Goal: Task Accomplishment & Management: Use online tool/utility

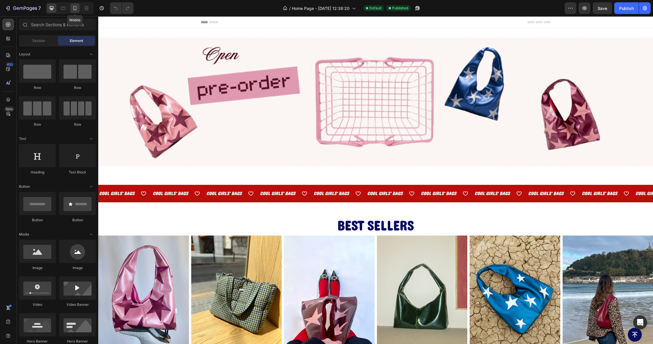
click at [75, 11] on icon at bounding box center [75, 8] width 6 height 6
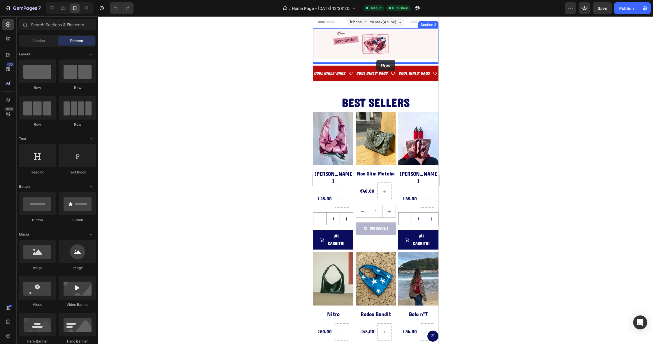
drag, startPoint x: 343, startPoint y: 95, endPoint x: 376, endPoint y: 60, distance: 48.5
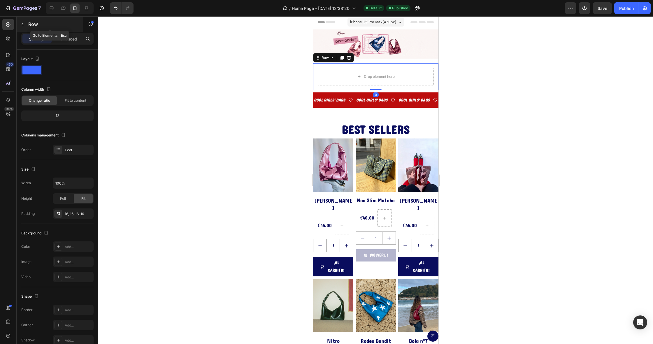
click at [32, 27] on p "Row" at bounding box center [53, 24] width 50 height 7
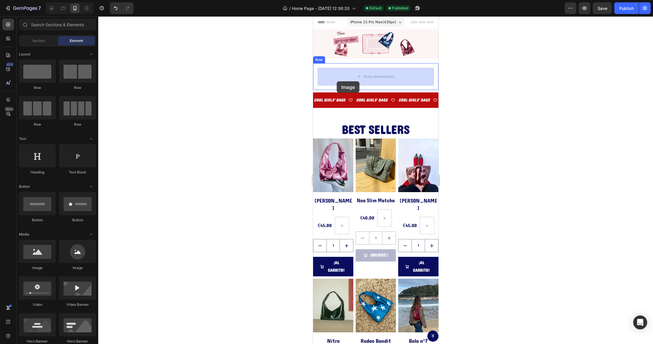
drag, startPoint x: 353, startPoint y: 264, endPoint x: 320, endPoint y: 78, distance: 189.1
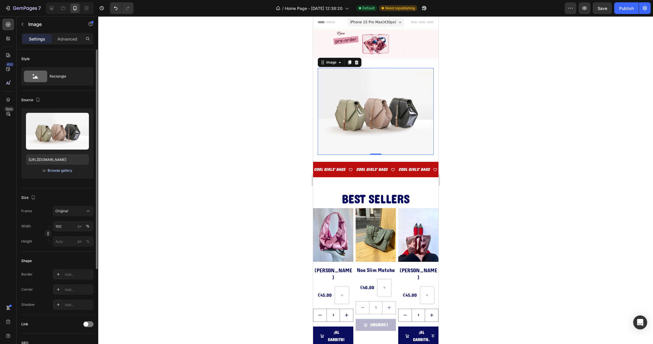
click at [62, 173] on button "Browse gallery" at bounding box center [59, 171] width 25 height 6
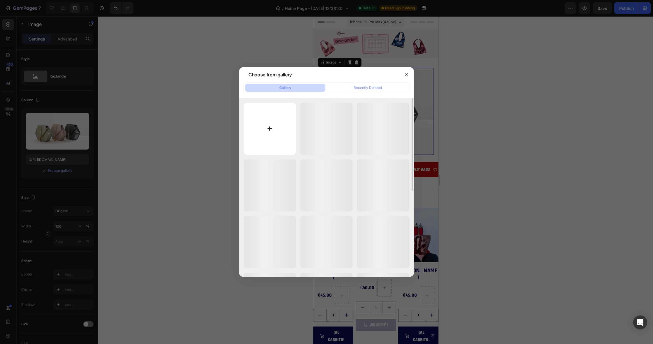
click at [269, 129] on input "file" at bounding box center [270, 129] width 52 height 52
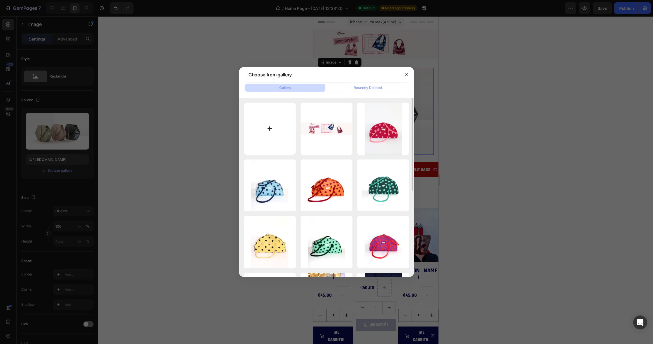
type input "C:\fakepath\10.jpg"
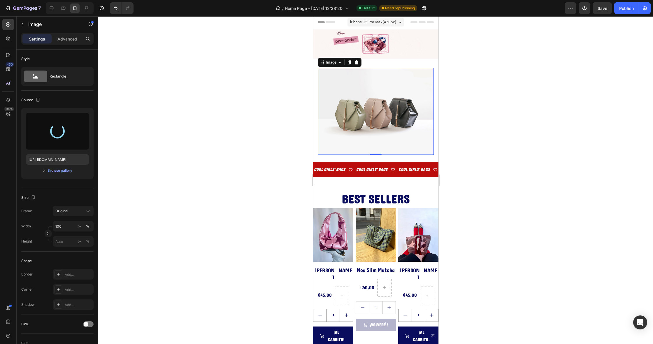
type input "[URL][DOMAIN_NAME]"
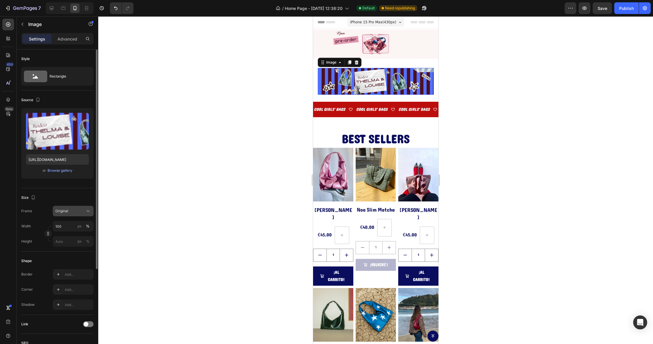
click at [57, 208] on button "Original" at bounding box center [73, 211] width 41 height 11
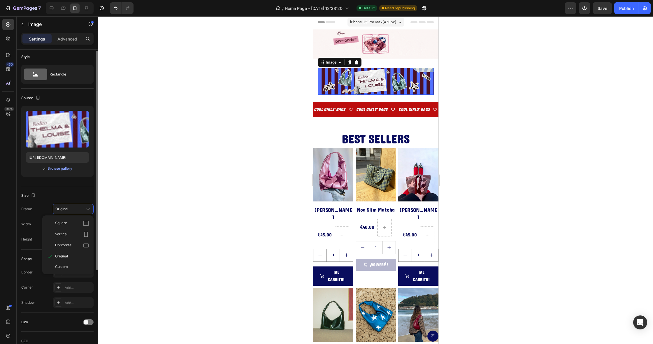
drag, startPoint x: 57, startPoint y: 208, endPoint x: 62, endPoint y: 202, distance: 8.3
click at [57, 208] on span "Original" at bounding box center [61, 209] width 13 height 5
click at [72, 223] on input "100" at bounding box center [73, 224] width 41 height 11
click at [69, 235] on p "Full 100%" at bounding box center [72, 237] width 34 height 5
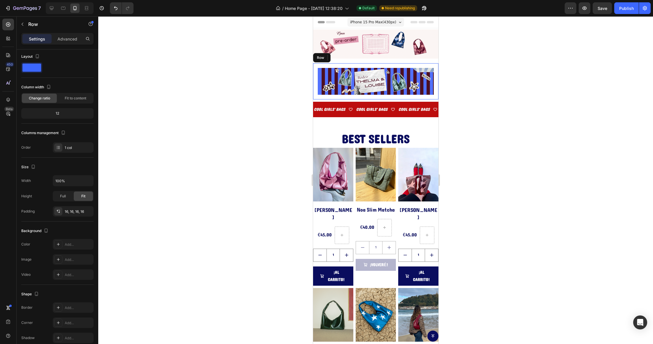
click at [316, 82] on div "Image 0 Row" at bounding box center [375, 81] width 125 height 36
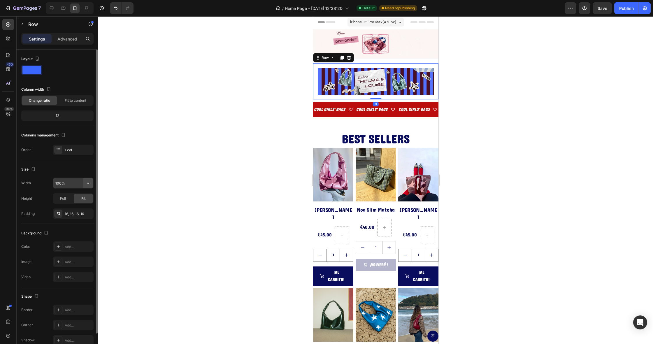
click at [88, 183] on icon "button" at bounding box center [88, 183] width 2 height 1
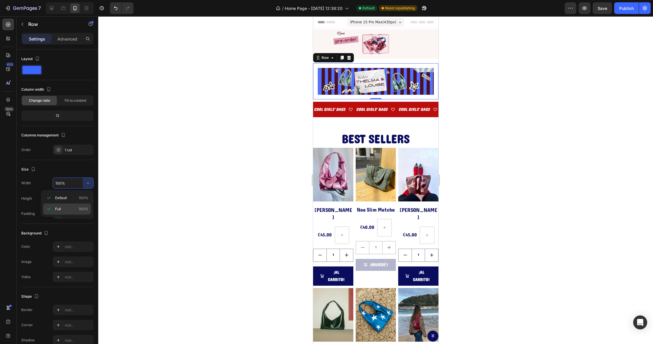
click at [79, 208] on span "100%" at bounding box center [84, 209] width 10 height 5
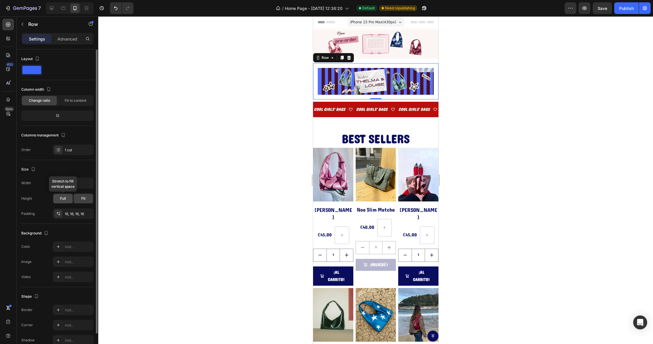
click at [64, 199] on span "Full" at bounding box center [63, 198] width 6 height 5
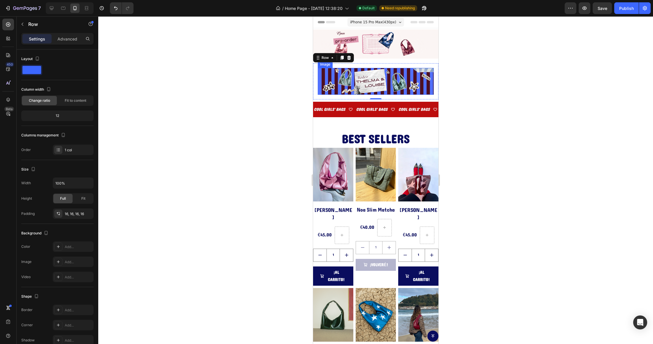
click at [335, 81] on img at bounding box center [376, 81] width 116 height 27
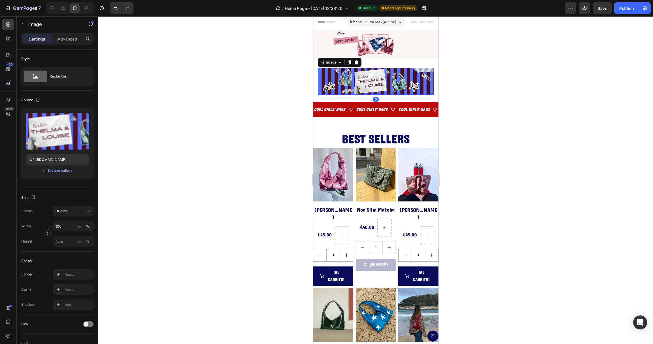
scroll to position [0, 0]
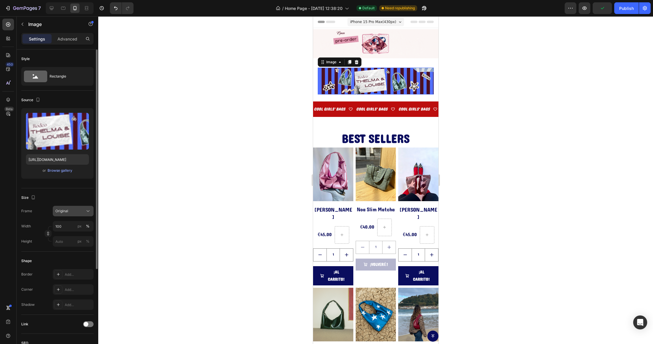
click at [77, 212] on div "Original" at bounding box center [69, 211] width 29 height 5
click at [79, 227] on div "px" at bounding box center [80, 226] width 4 height 5
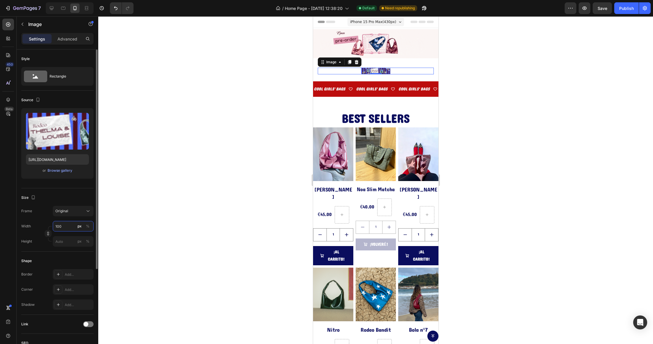
click at [73, 227] on input "100" at bounding box center [73, 226] width 41 height 11
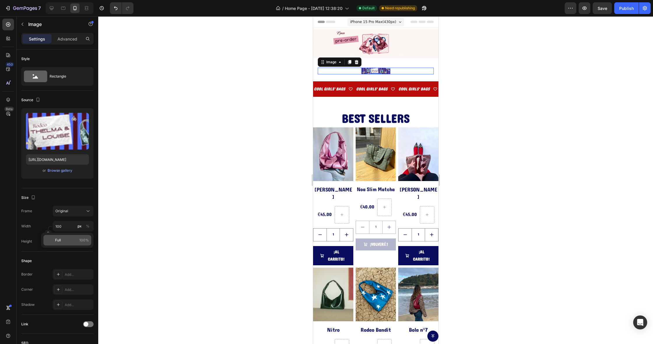
click at [59, 242] on span "Full" at bounding box center [58, 240] width 6 height 5
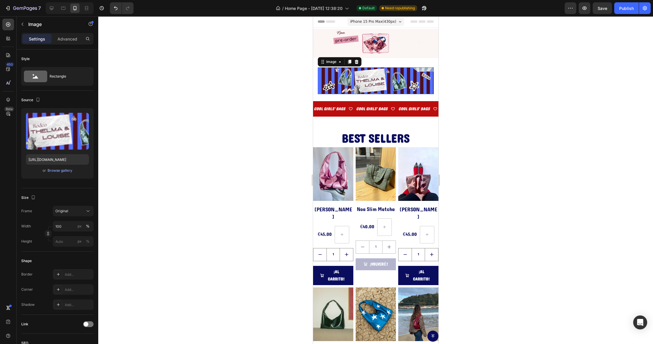
click at [339, 79] on img at bounding box center [376, 80] width 116 height 27
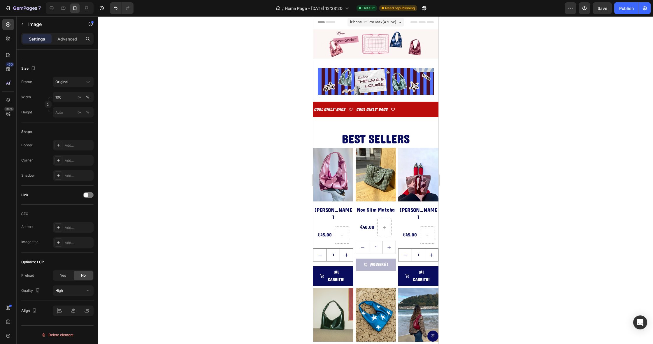
scroll to position [0, 0]
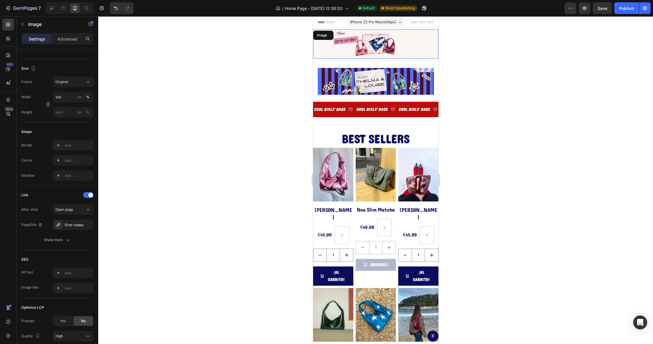
click at [343, 35] on img at bounding box center [375, 43] width 125 height 29
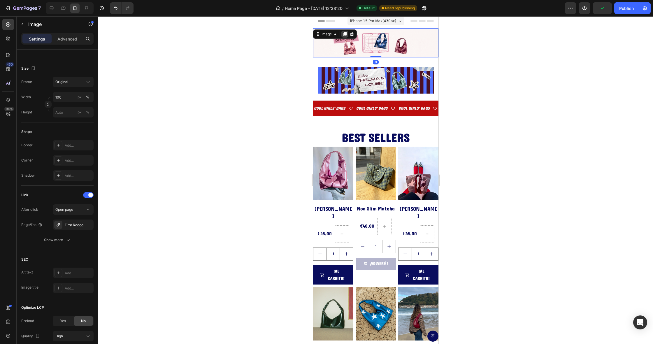
click at [343, 35] on icon at bounding box center [344, 34] width 3 height 4
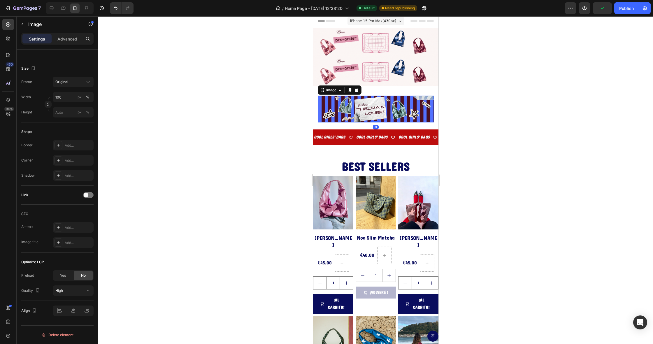
click at [332, 103] on img at bounding box center [376, 109] width 116 height 27
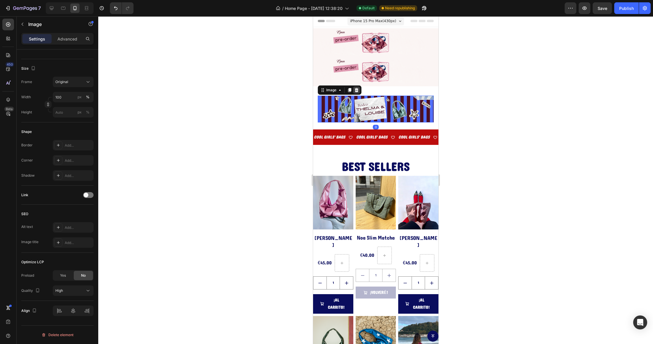
click at [358, 92] on icon at bounding box center [357, 90] width 4 height 4
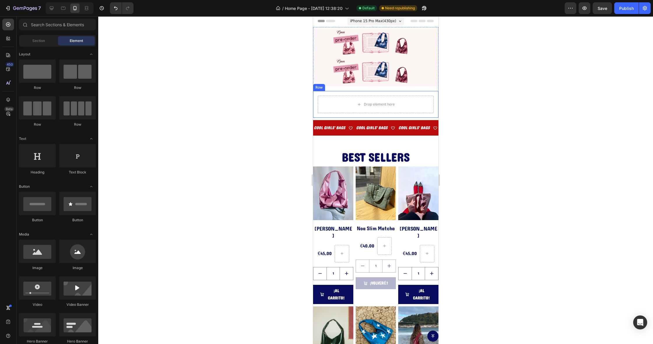
click at [340, 95] on div "Drop element here Row" at bounding box center [375, 104] width 125 height 27
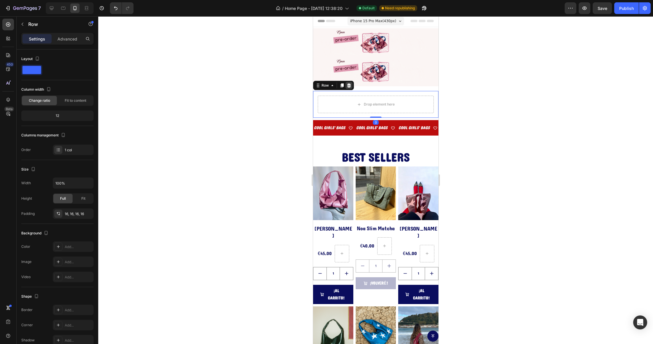
click at [346, 87] on div at bounding box center [348, 85] width 7 height 7
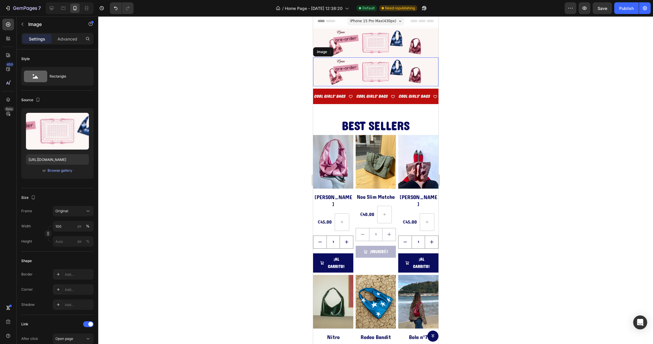
click at [339, 65] on img at bounding box center [375, 71] width 125 height 29
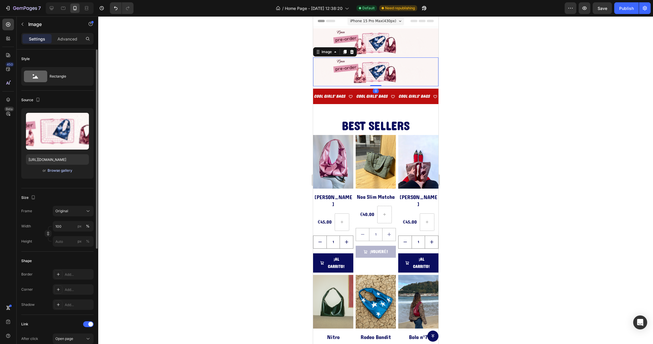
click at [53, 171] on div "Browse gallery" at bounding box center [60, 170] width 25 height 5
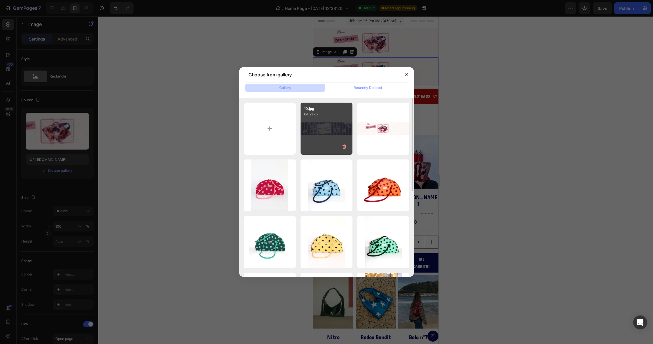
click at [322, 124] on div "10.jpg 64.21 kb" at bounding box center [327, 129] width 52 height 52
type input "[URL][DOMAIN_NAME]"
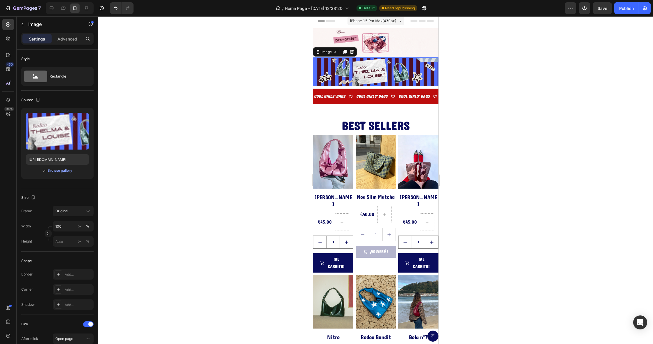
drag, startPoint x: 71, startPoint y: 41, endPoint x: 77, endPoint y: 49, distance: 9.8
click at [71, 42] on p "Advanced" at bounding box center [67, 39] width 20 height 6
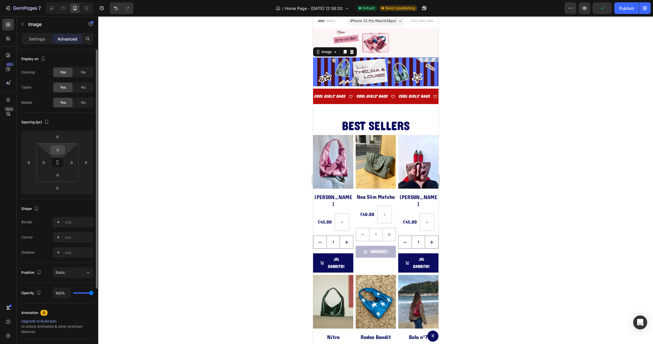
click at [59, 149] on input "0" at bounding box center [58, 150] width 12 height 9
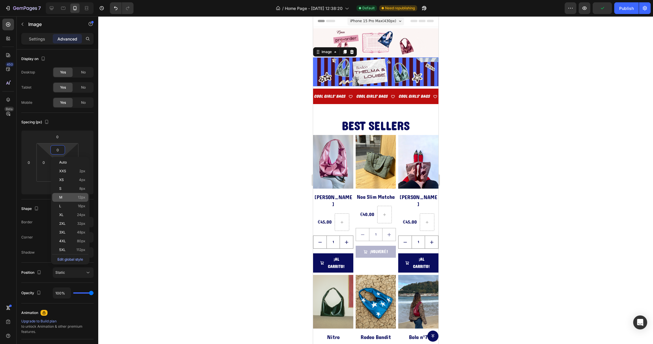
click at [67, 193] on div "M 12px" at bounding box center [70, 197] width 36 height 9
type input "12"
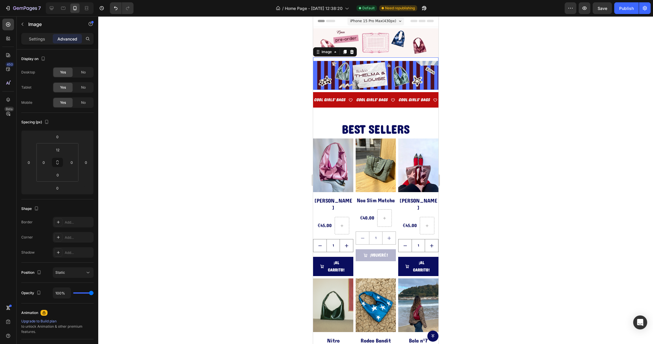
click at [335, 78] on img at bounding box center [375, 75] width 125 height 29
click at [345, 50] on icon at bounding box center [344, 52] width 3 height 4
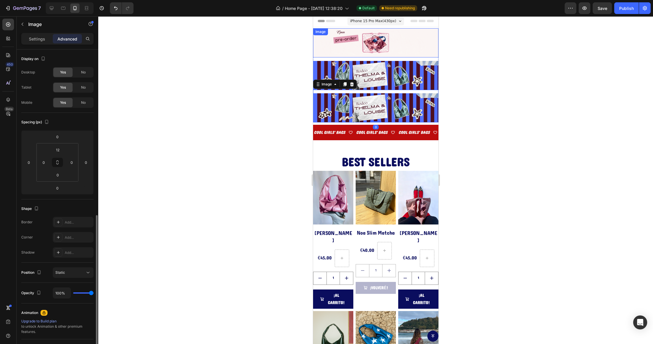
scroll to position [94, 0]
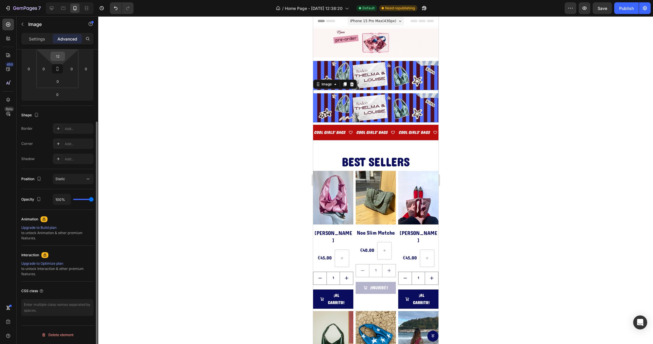
click at [57, 55] on input "12" at bounding box center [58, 56] width 12 height 9
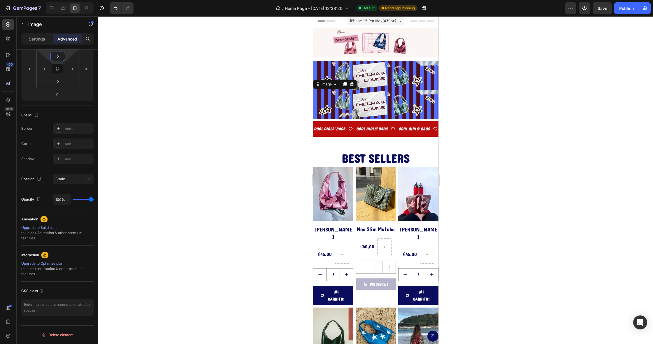
type input "0"
click at [338, 105] on img at bounding box center [375, 104] width 125 height 29
click at [34, 25] on p "Image" at bounding box center [53, 24] width 50 height 7
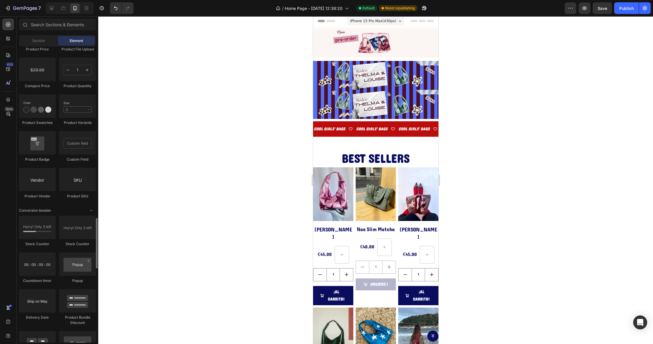
scroll to position [1023, 0]
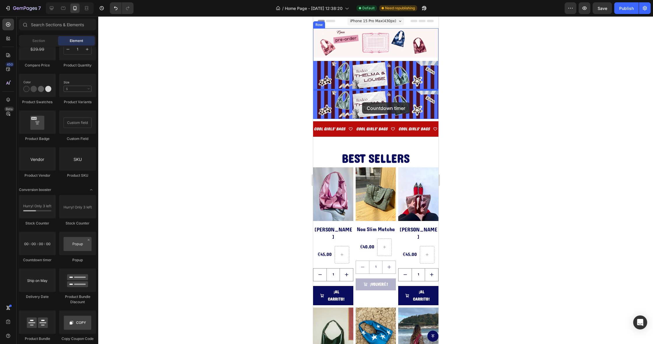
drag, startPoint x: 347, startPoint y: 258, endPoint x: 362, endPoint y: 102, distance: 156.3
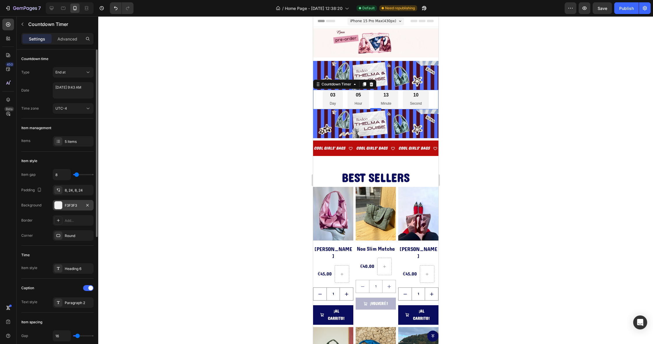
click at [63, 205] on div "F3F3F3" at bounding box center [73, 205] width 41 height 11
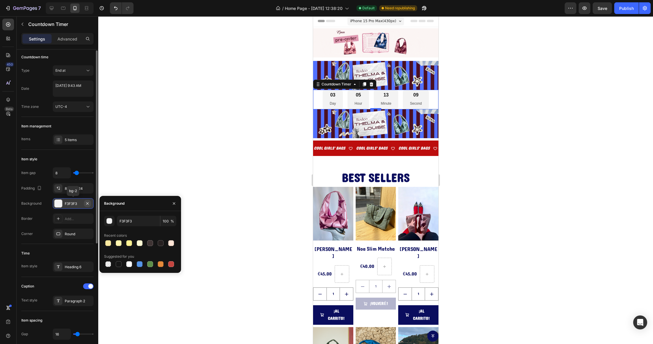
click at [89, 204] on icon "button" at bounding box center [87, 203] width 5 height 5
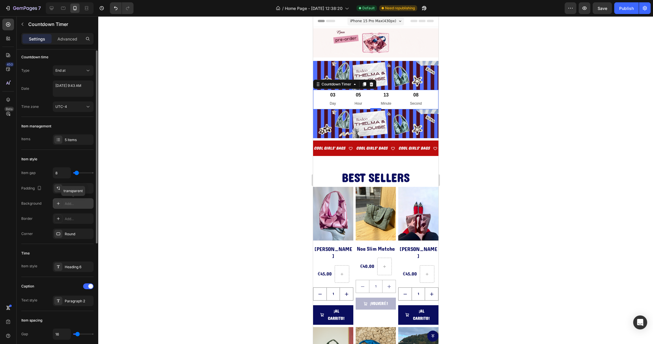
click at [64, 206] on div "Add..." at bounding box center [73, 203] width 41 height 11
type input "4D4D4D"
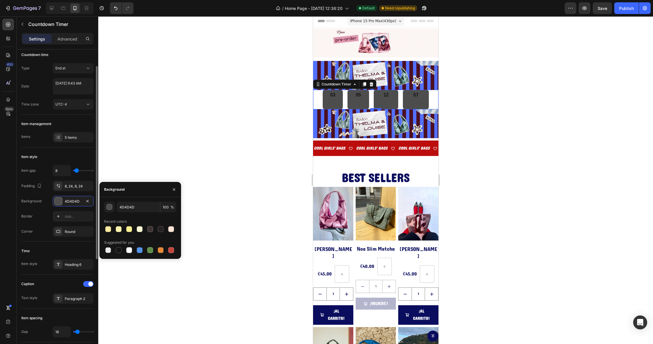
scroll to position [0, 0]
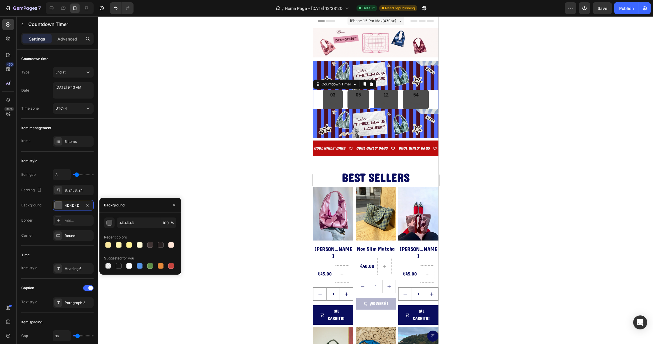
click at [435, 103] on div "03 Day 05 Hour 12 Minute 54 Second" at bounding box center [375, 99] width 125 height 19
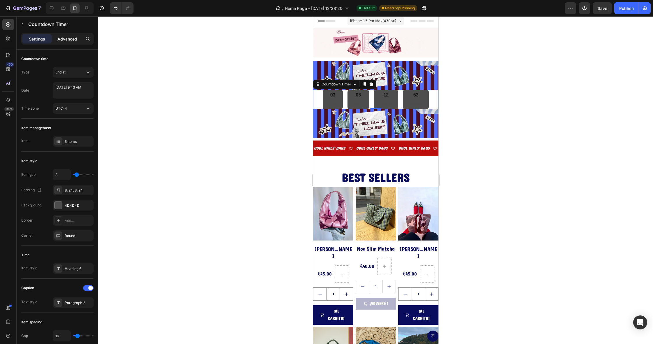
click at [60, 37] on p "Advanced" at bounding box center [67, 39] width 20 height 6
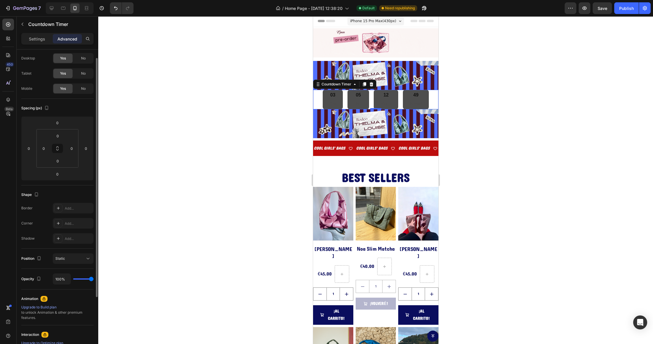
scroll to position [13, 0]
click at [32, 41] on p "Settings" at bounding box center [37, 39] width 16 height 6
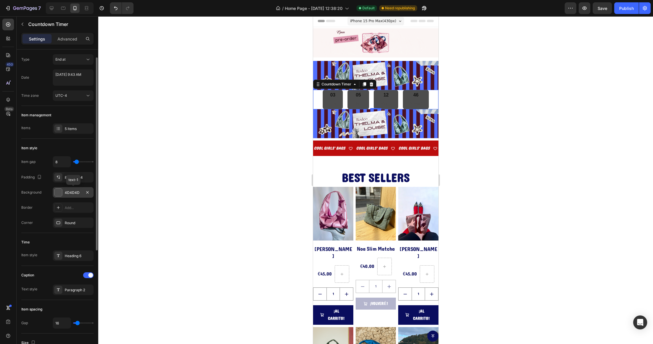
click at [63, 190] on div "4D4D4D" at bounding box center [73, 192] width 41 height 11
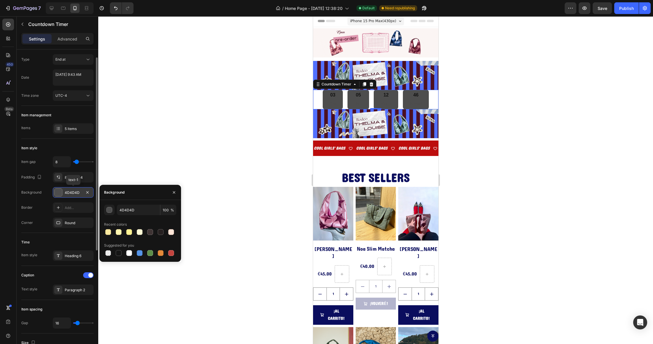
click at [69, 191] on div "4D4D4D" at bounding box center [73, 192] width 17 height 5
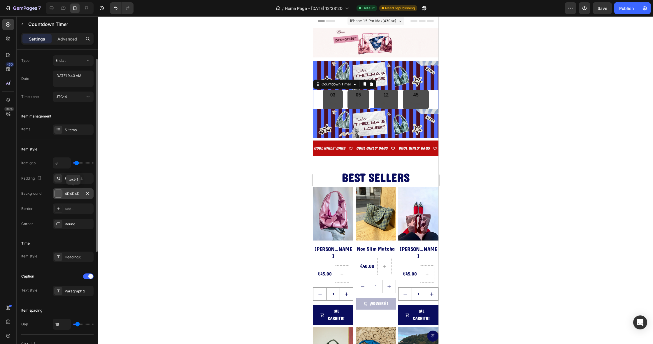
click at [69, 191] on div "4D4D4D" at bounding box center [73, 193] width 17 height 5
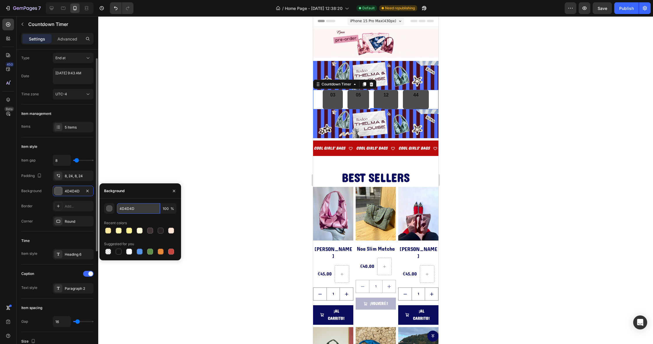
click at [139, 212] on input "4D4D4D" at bounding box center [138, 208] width 43 height 11
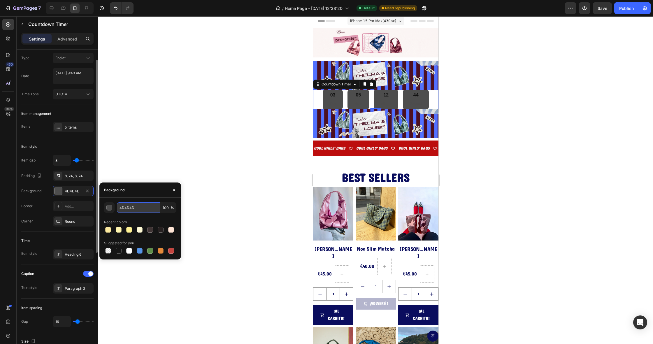
scroll to position [15, 0]
click at [137, 209] on input "4D4D4D" at bounding box center [138, 207] width 43 height 11
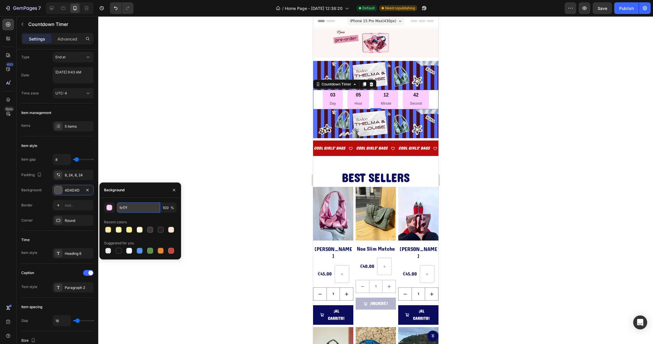
type input "fcf7f5"
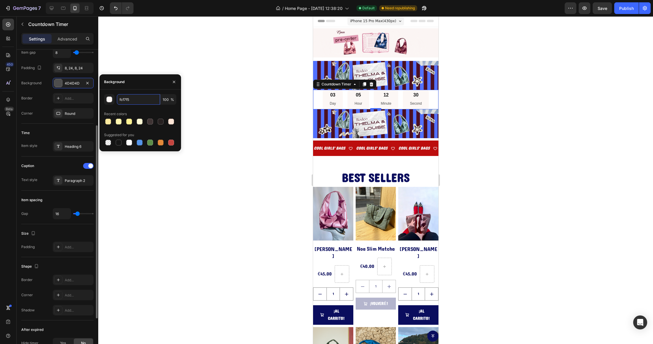
scroll to position [113, 0]
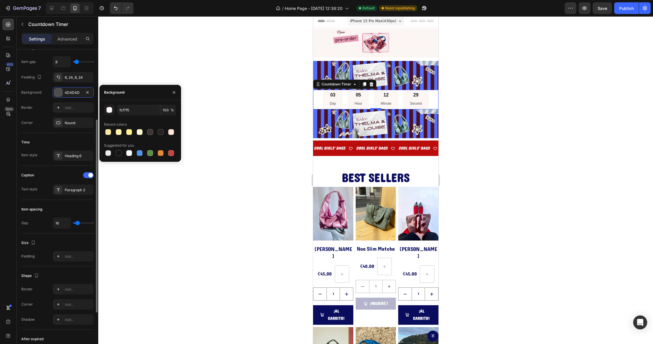
click at [267, 117] on div at bounding box center [375, 180] width 555 height 328
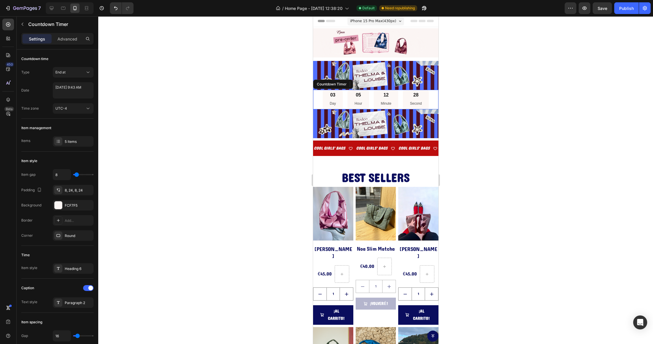
click at [433, 98] on div "03 Day 05 Hour 12 Minute 28 Second" at bounding box center [375, 99] width 125 height 19
click at [350, 86] on div "Countdown Timer" at bounding box center [336, 84] width 32 height 5
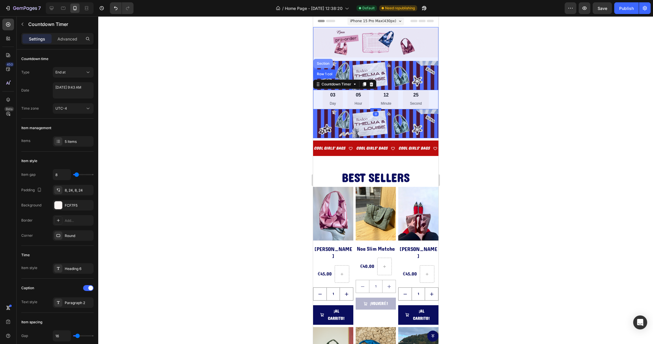
click at [325, 66] on div "Section" at bounding box center [323, 63] width 20 height 9
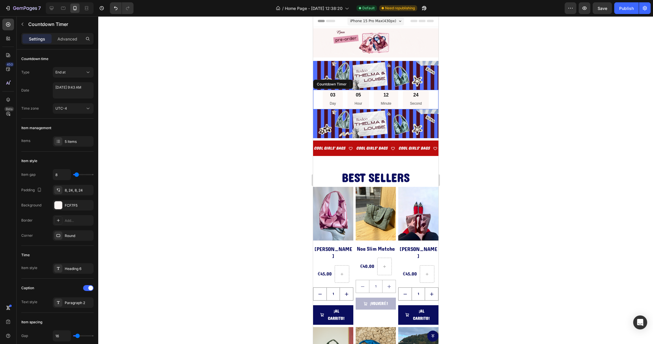
click at [348, 107] on div "05 Hour" at bounding box center [358, 99] width 22 height 19
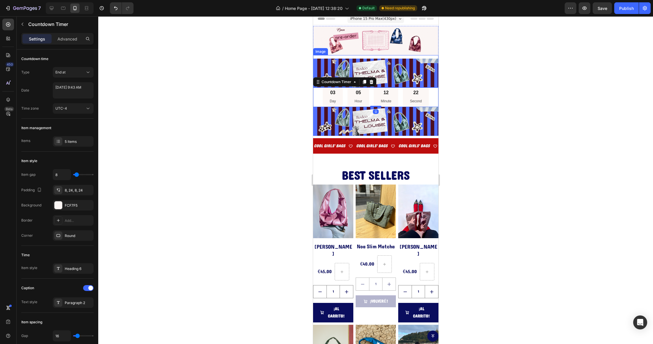
scroll to position [4, 0]
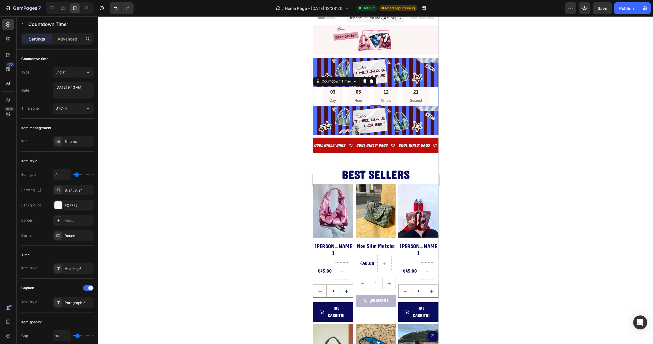
click at [264, 101] on div at bounding box center [375, 180] width 555 height 328
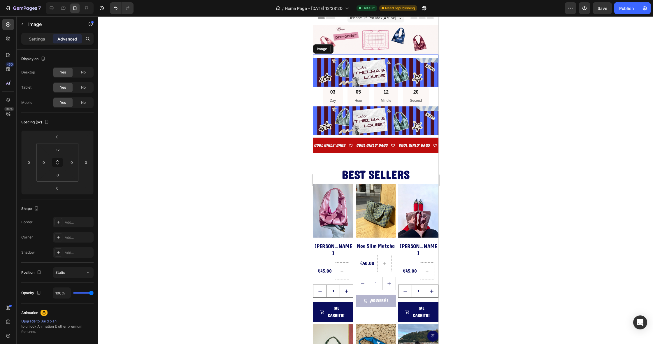
click at [367, 67] on img at bounding box center [375, 72] width 125 height 29
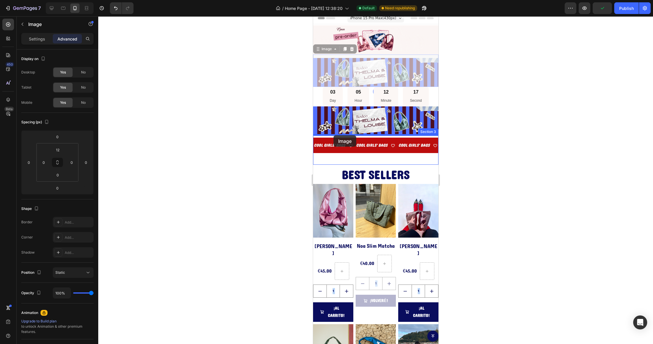
drag, startPoint x: 326, startPoint y: 49, endPoint x: 333, endPoint y: 136, distance: 86.9
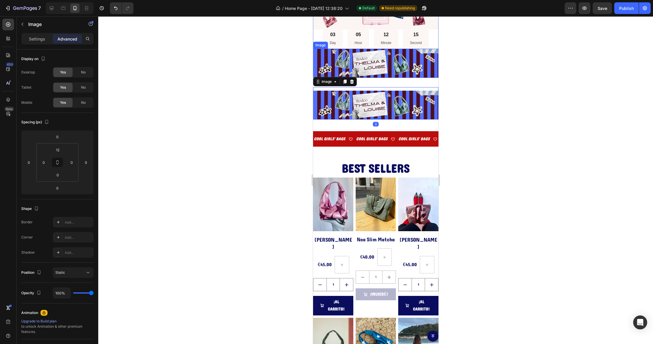
scroll to position [2, 0]
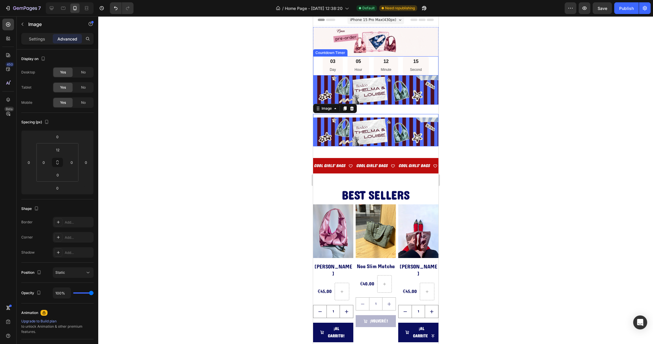
click at [322, 64] on div "03 Day 05 Hour 12 Minute 15 Second" at bounding box center [375, 65] width 125 height 19
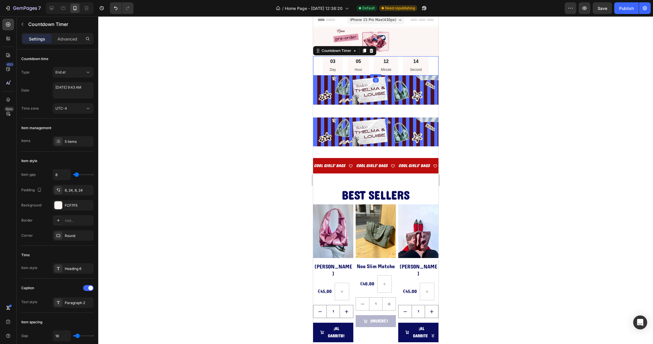
scroll to position [3, 0]
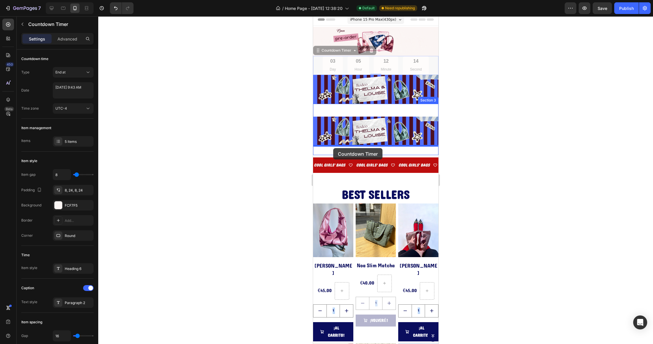
drag, startPoint x: 325, startPoint y: 70, endPoint x: 333, endPoint y: 148, distance: 78.9
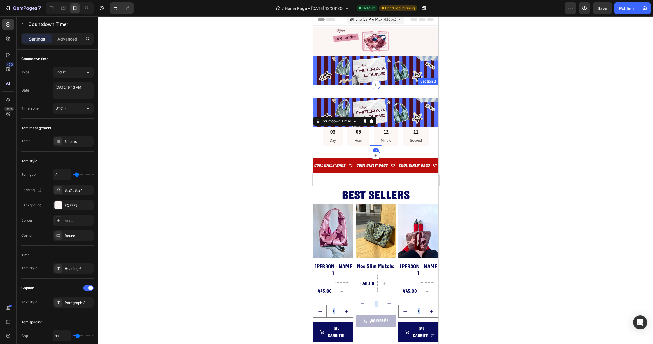
scroll to position [3, 0]
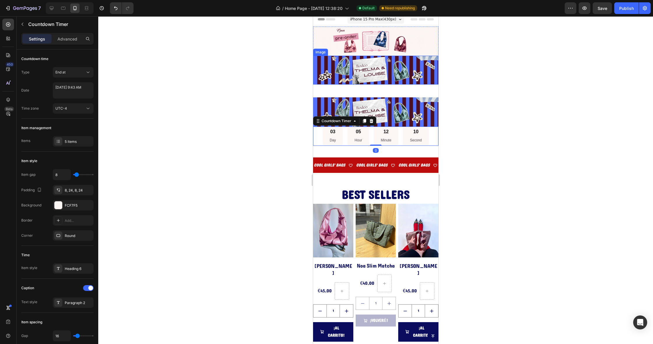
click at [356, 68] on img at bounding box center [375, 70] width 125 height 29
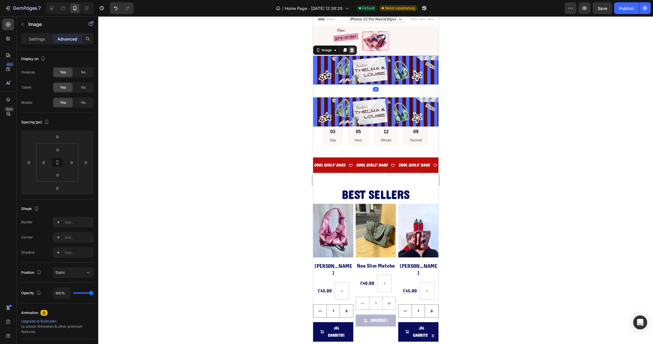
click at [351, 50] on icon at bounding box center [351, 50] width 5 height 5
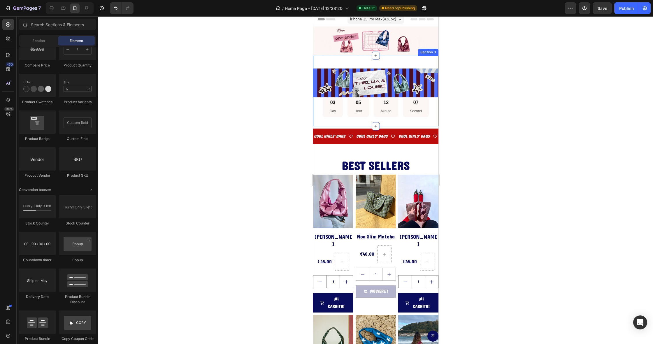
click at [344, 60] on div "Image 03 Day 05 Hour 12 Minute 07 Second Countdown Timer Section 3" at bounding box center [375, 91] width 125 height 71
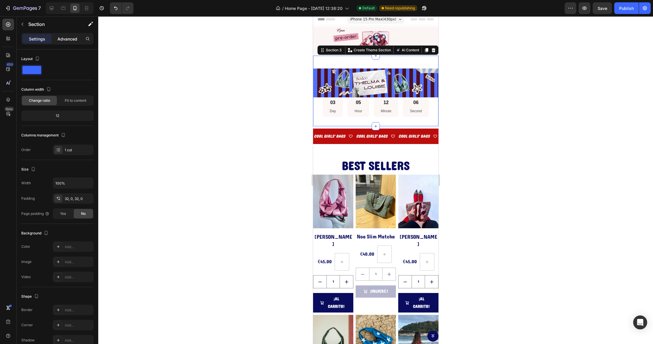
click at [67, 38] on p "Advanced" at bounding box center [67, 39] width 20 height 6
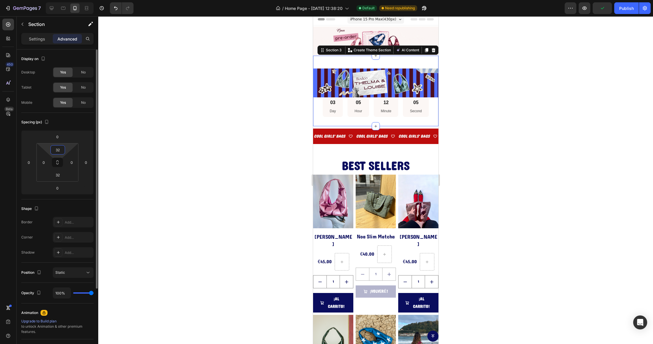
click at [57, 149] on input "32" at bounding box center [58, 150] width 12 height 9
type input "12"
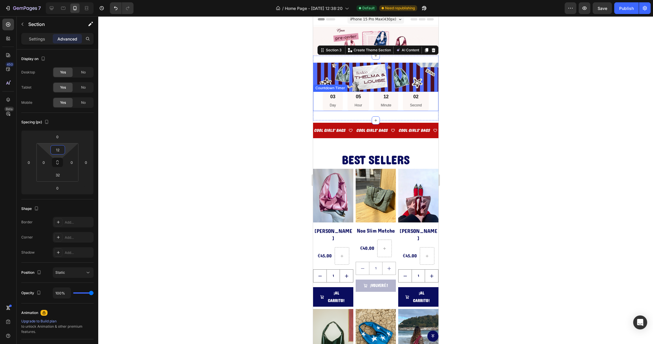
click at [320, 100] on div "03 Day 05 Hour 12 Minute 02 Second" at bounding box center [375, 101] width 125 height 19
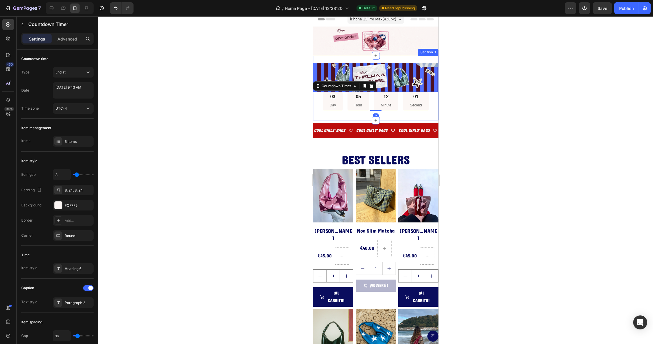
click at [320, 116] on div "Image 03 Day 05 Hour 12 Minute 01 Second Countdown Timer 0 Section 3" at bounding box center [375, 88] width 125 height 65
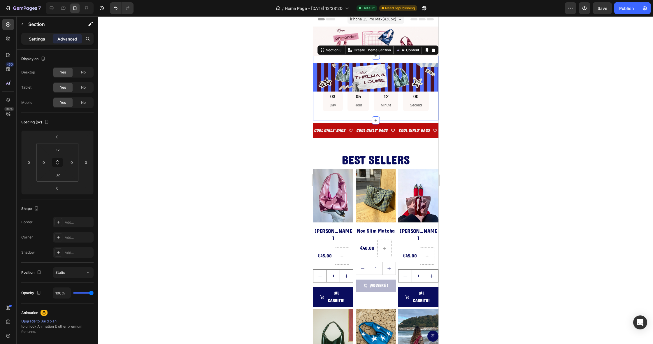
click at [30, 42] on div "Settings" at bounding box center [36, 38] width 29 height 9
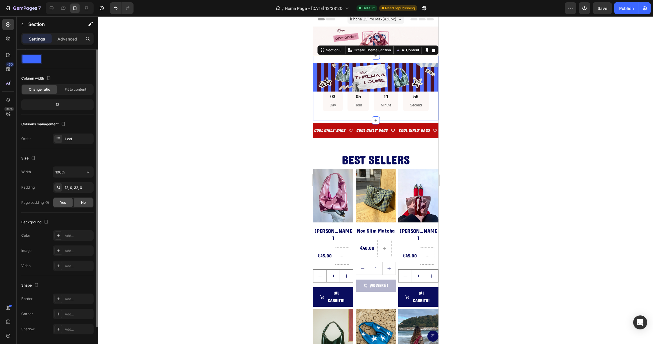
scroll to position [29, 0]
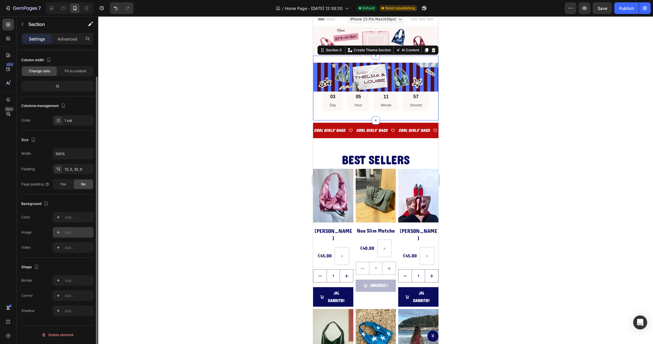
click at [58, 234] on icon at bounding box center [58, 232] width 5 height 5
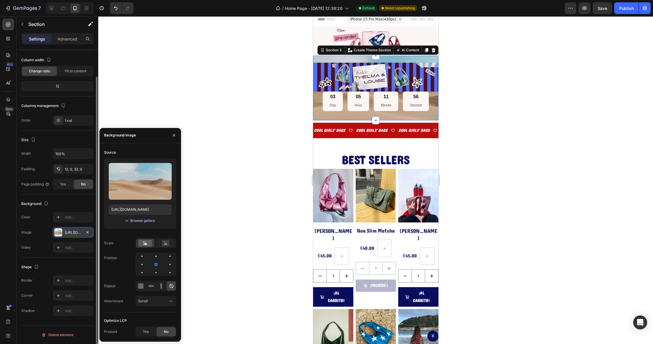
drag, startPoint x: 149, startPoint y: 225, endPoint x: 148, endPoint y: 221, distance: 3.5
click at [149, 225] on div "Upload Image [URL][DOMAIN_NAME] or Browse gallery" at bounding box center [140, 193] width 72 height 71
click at [148, 221] on div "Browse gallery" at bounding box center [142, 220] width 25 height 5
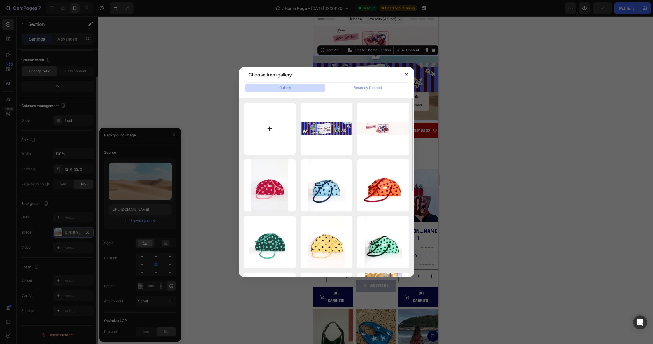
click at [278, 118] on input "file" at bounding box center [270, 129] width 52 height 52
type input "C:\fakepath\11.jpg"
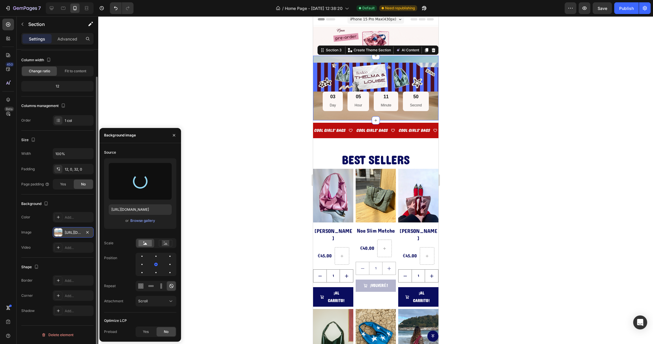
type input "[URL][DOMAIN_NAME]"
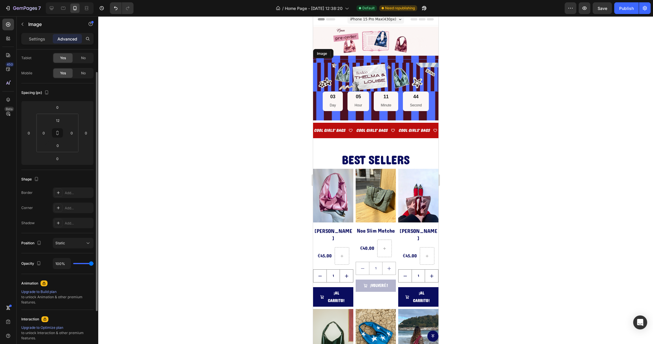
click at [362, 71] on img at bounding box center [375, 77] width 125 height 29
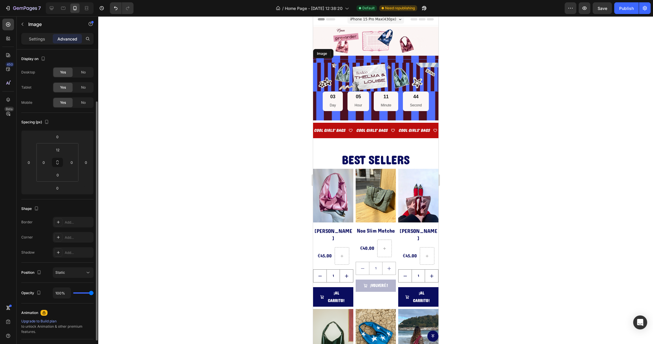
scroll to position [3, 0]
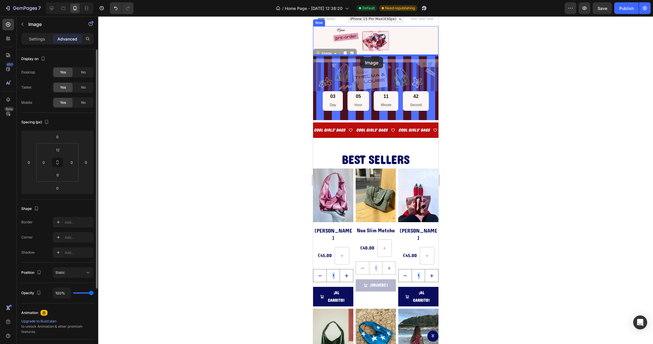
drag, startPoint x: 327, startPoint y: 56, endPoint x: 360, endPoint y: 57, distance: 33.6
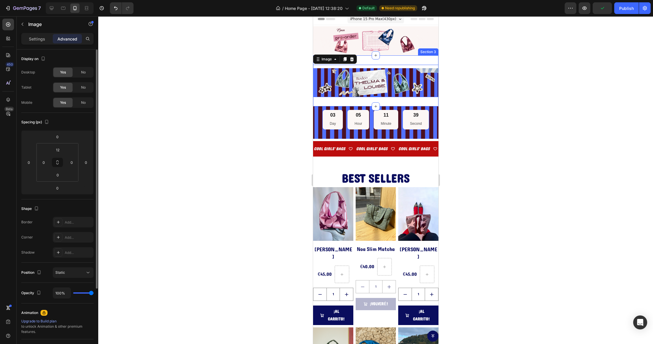
click at [352, 102] on div "Image 0 Section 3" at bounding box center [375, 80] width 125 height 51
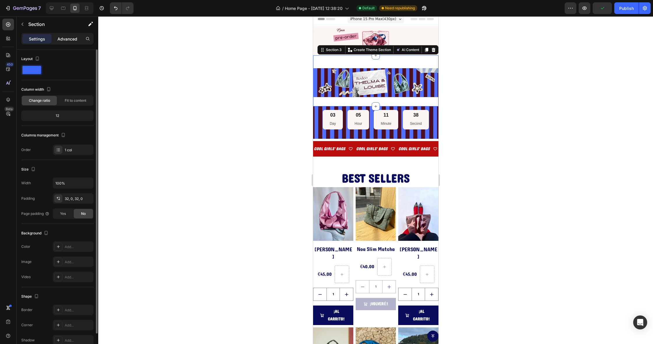
click at [63, 36] on p "Advanced" at bounding box center [67, 39] width 20 height 6
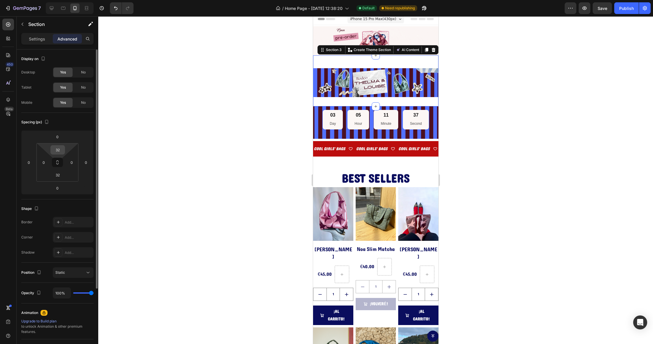
click at [57, 151] on input "32" at bounding box center [58, 150] width 12 height 9
click at [50, 0] on html "7 / Home Page - [DATE] 12:38:20 Default Need republishing Preview Save Publish …" at bounding box center [326, 0] width 653 height 0
type input "2"
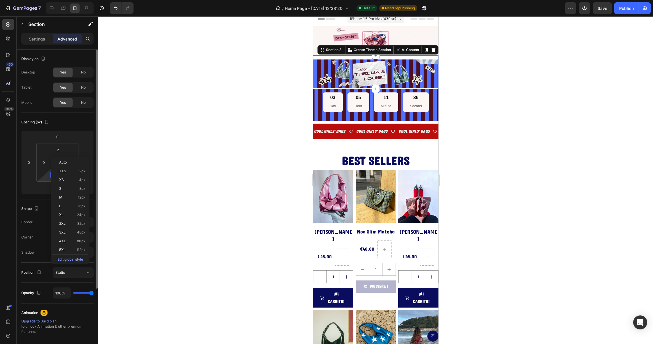
scroll to position [0, 0]
type input "0"
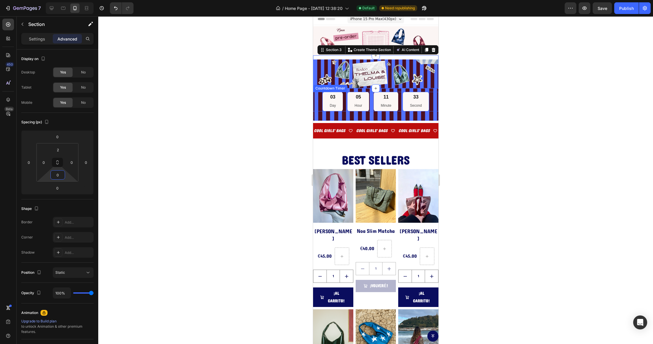
click at [340, 97] on div "03 Day" at bounding box center [333, 101] width 20 height 19
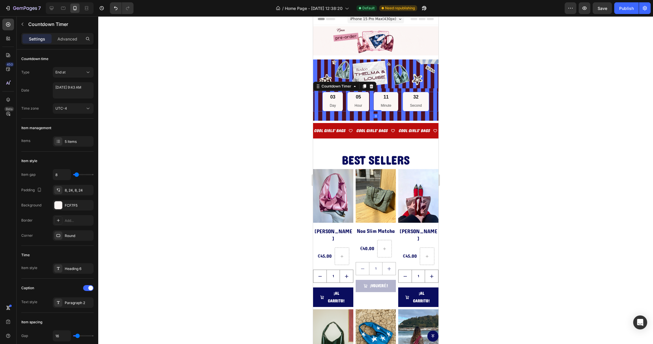
click at [221, 106] on div at bounding box center [375, 180] width 555 height 328
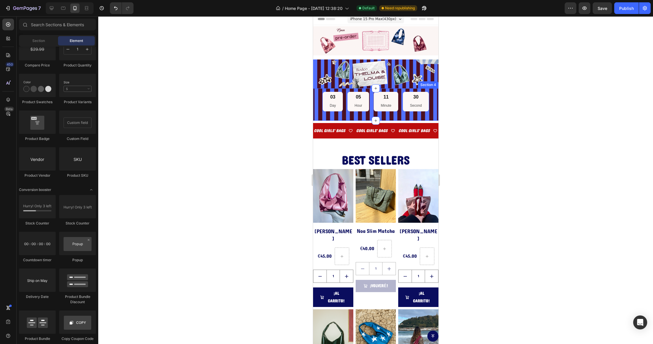
click at [352, 115] on div "03 Day 05 Hour 11 Minute 30 Second Countdown Timer Section 4" at bounding box center [375, 104] width 125 height 32
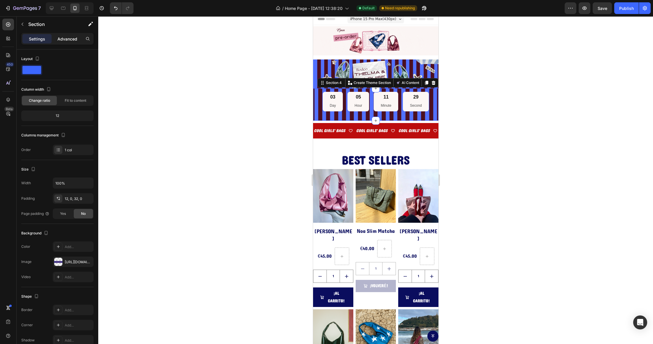
click at [60, 39] on p "Advanced" at bounding box center [67, 39] width 20 height 6
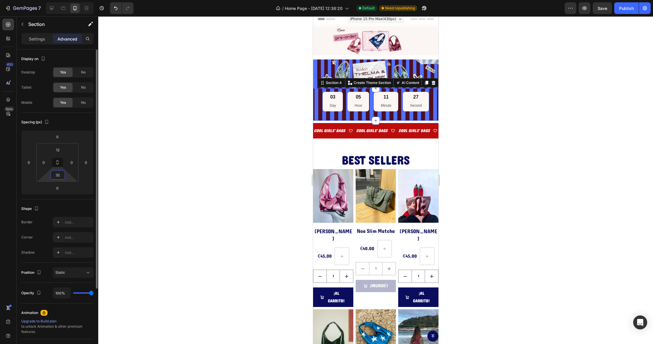
click at [57, 177] on input "32" at bounding box center [58, 175] width 12 height 9
type input "0"
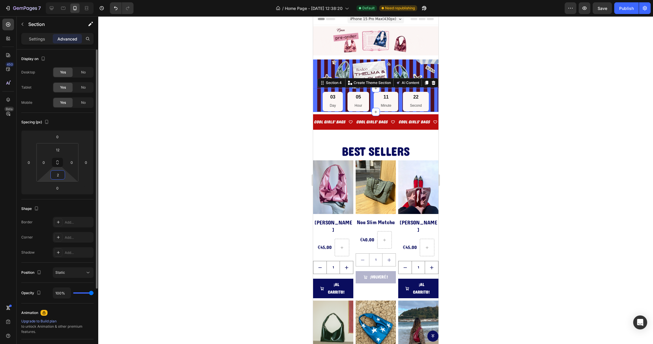
drag, startPoint x: 57, startPoint y: 175, endPoint x: 63, endPoint y: 175, distance: 5.8
click at [63, 175] on input "2" at bounding box center [58, 175] width 12 height 9
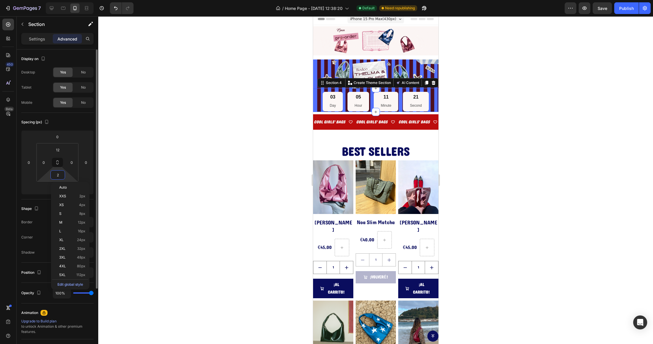
type input "4"
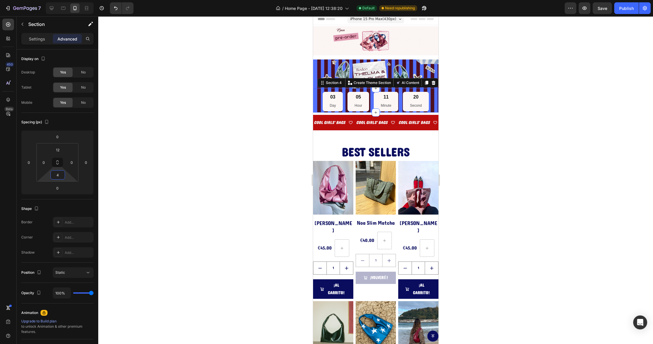
click at [148, 165] on div at bounding box center [375, 180] width 555 height 328
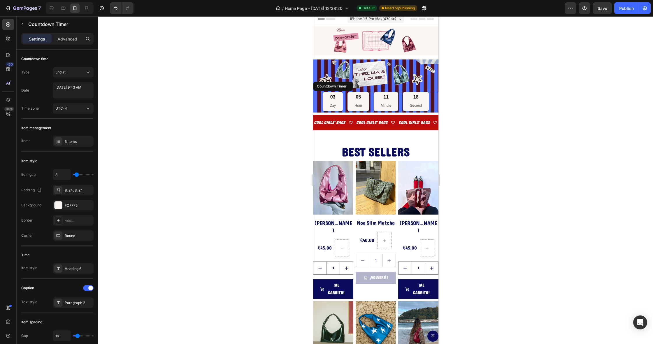
click at [327, 103] on div "03 Day" at bounding box center [333, 101] width 20 height 19
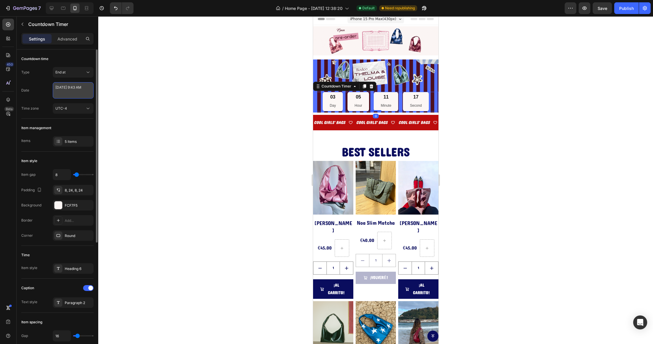
click at [64, 90] on textarea "[DATE] 9:43 AM" at bounding box center [73, 90] width 41 height 16
select select "9"
select select "43"
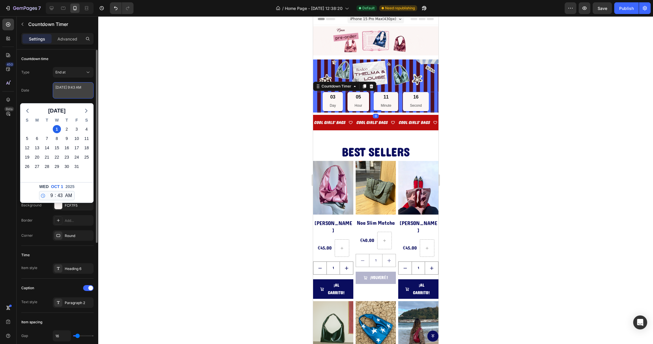
scroll to position [0, 0]
click at [26, 110] on icon "button" at bounding box center [27, 110] width 7 height 7
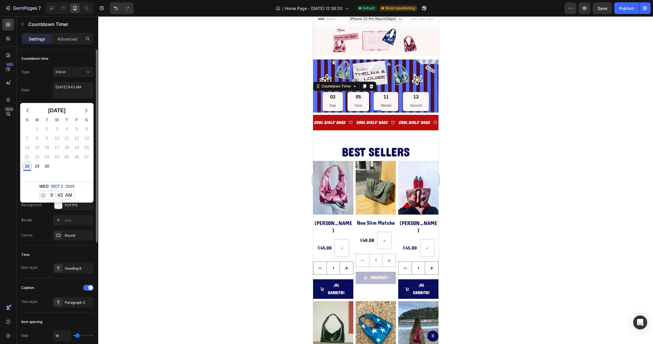
click at [31, 167] on div "28" at bounding box center [27, 166] width 8 height 8
type textarea "[DATE] 9:43 AM"
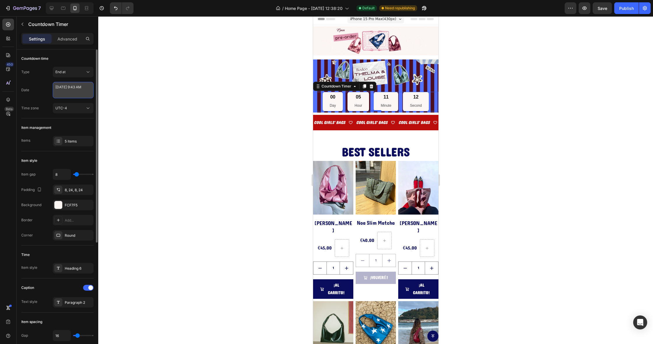
click at [77, 91] on textarea "[DATE] 9:43 AM" at bounding box center [73, 90] width 41 height 16
select select "9"
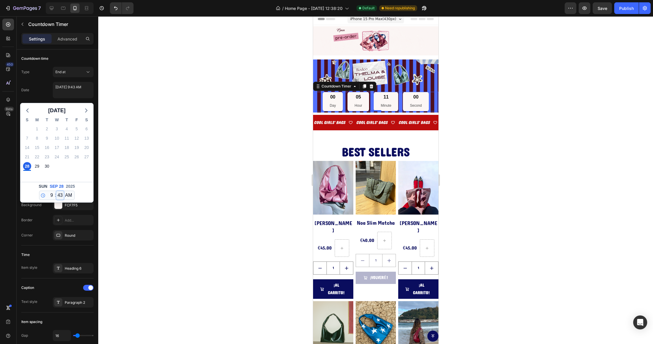
select select "0"
type textarea "[DATE] 9:00 AM"
select select "10"
type textarea "[DATE] 10:00 AM"
click at [165, 150] on div at bounding box center [375, 180] width 555 height 328
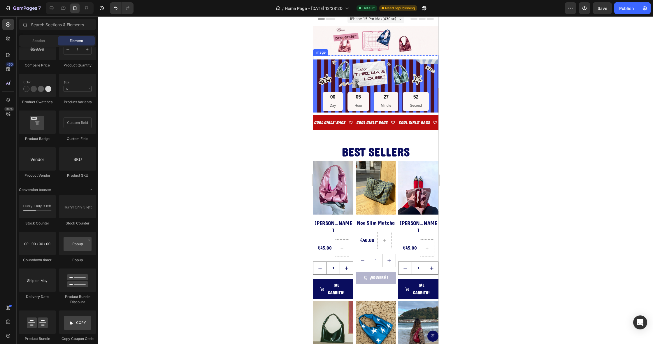
click at [329, 81] on img at bounding box center [375, 74] width 125 height 29
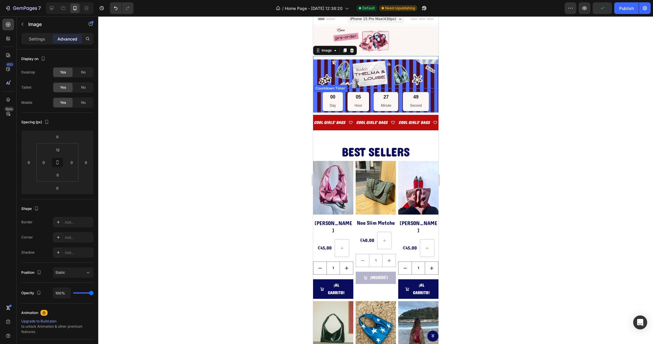
click at [332, 104] on p "Day" at bounding box center [333, 106] width 6 height 6
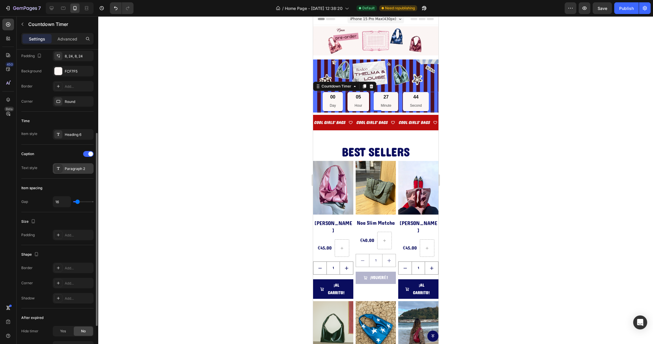
click at [74, 172] on div "Paragraph 2" at bounding box center [73, 168] width 41 height 11
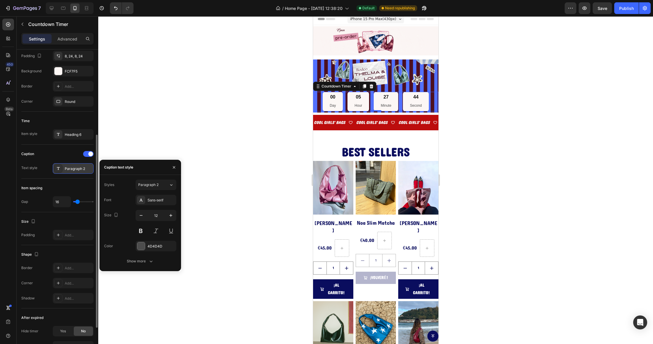
scroll to position [135, 0]
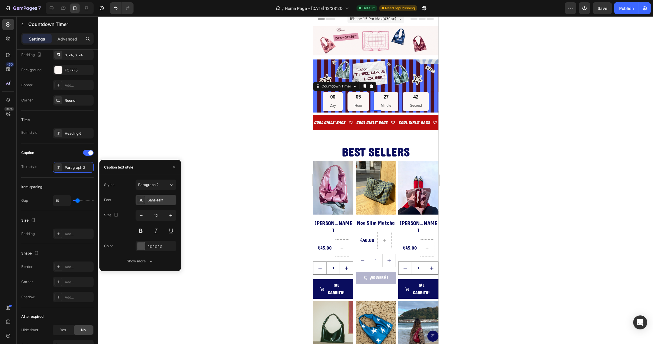
click at [148, 195] on div "Sans-serif" at bounding box center [156, 200] width 41 height 11
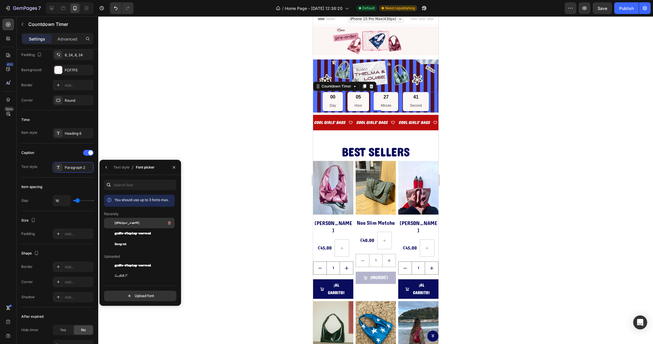
click at [118, 222] on span "[PERSON_NAME]" at bounding box center [127, 223] width 25 height 5
click at [119, 241] on div "Dangrek" at bounding box center [139, 244] width 71 height 11
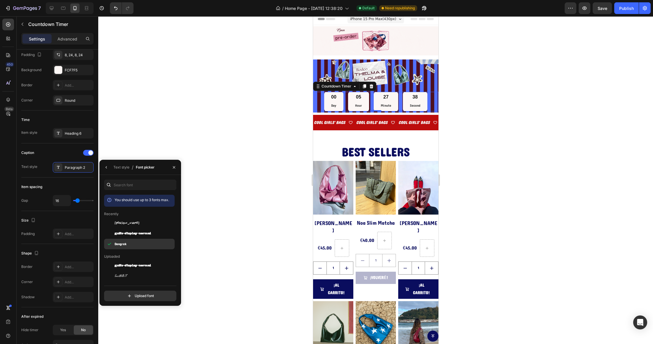
scroll to position [4, 0]
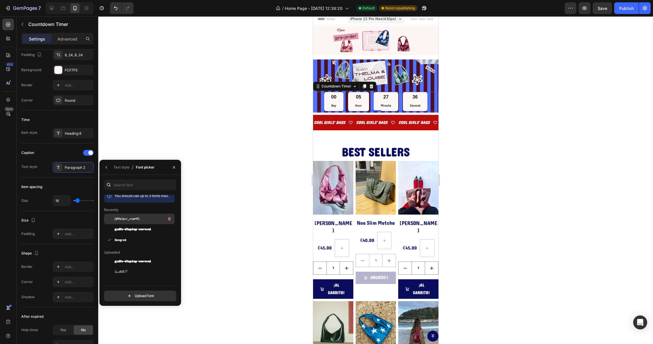
click at [116, 218] on span "[PERSON_NAME]" at bounding box center [127, 218] width 25 height 5
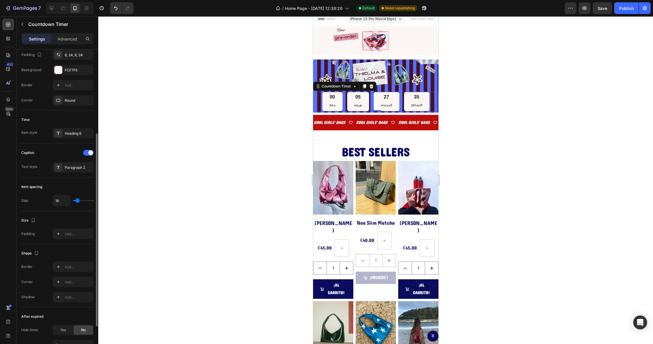
click at [34, 169] on div "Text style" at bounding box center [29, 166] width 16 height 5
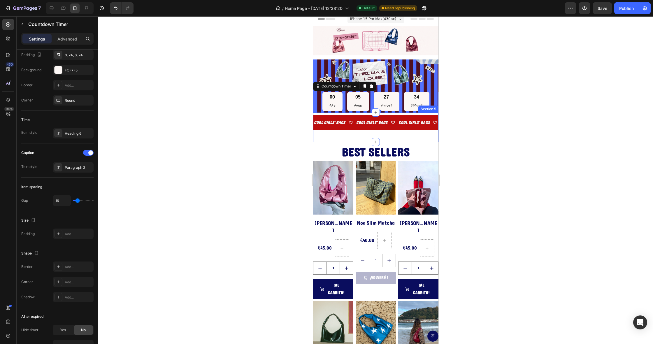
scroll to position [0, 0]
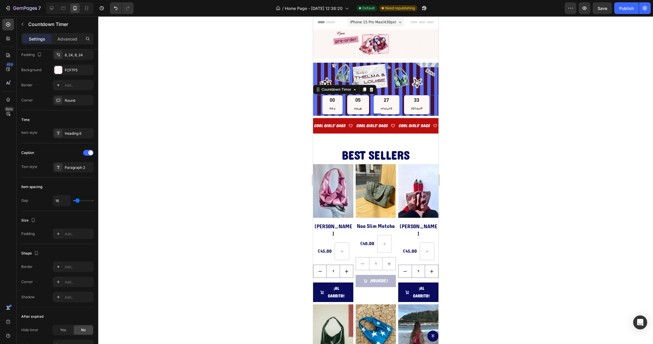
click at [334, 109] on p "Day" at bounding box center [332, 109] width 6 height 6
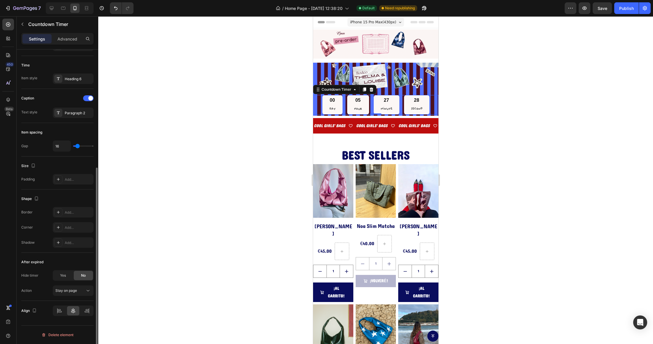
click at [58, 118] on div "Caption Text style Paragraph 2" at bounding box center [57, 106] width 72 height 34
click at [59, 115] on icon at bounding box center [58, 113] width 5 height 5
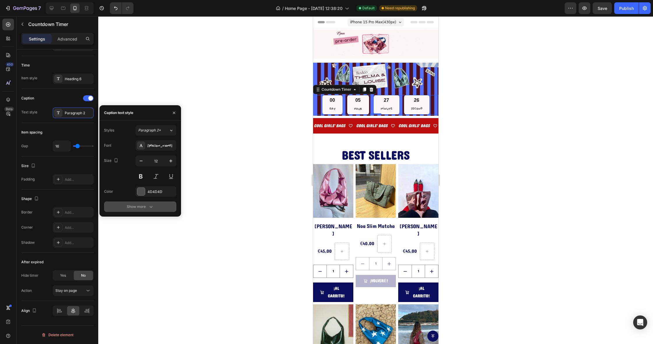
click at [134, 207] on div "Show more" at bounding box center [140, 207] width 27 height 6
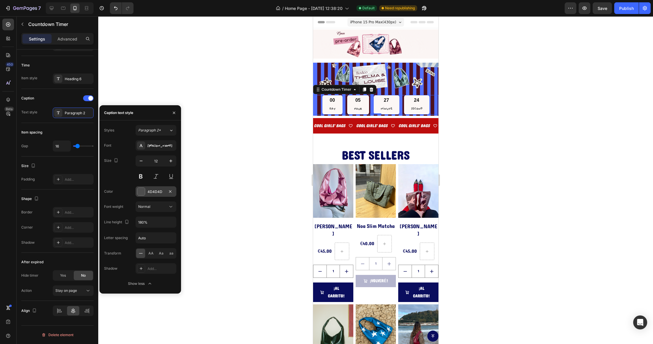
click at [146, 189] on div "4D4D4D" at bounding box center [156, 191] width 41 height 11
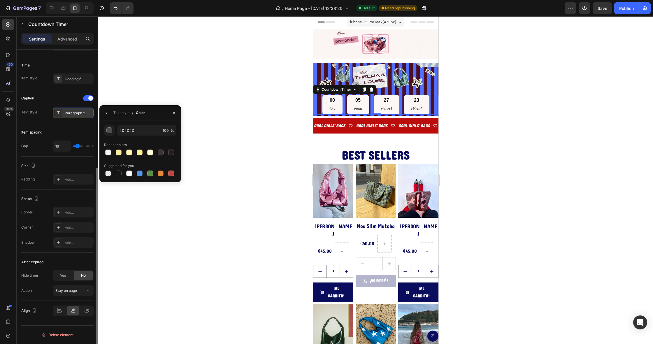
click at [72, 114] on div "Paragraph 2" at bounding box center [78, 113] width 27 height 5
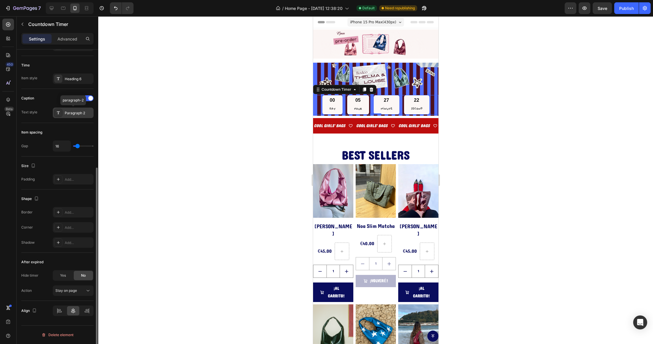
click at [72, 115] on div "Paragraph 2" at bounding box center [78, 113] width 27 height 5
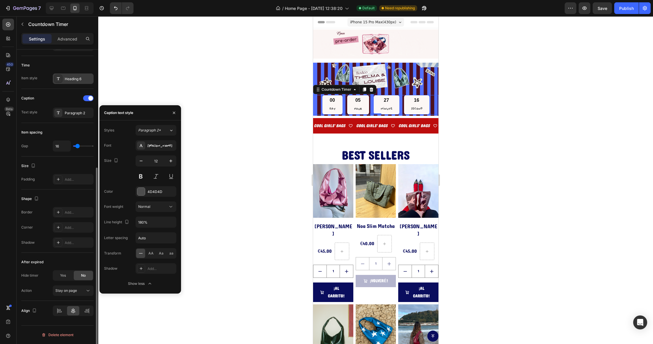
click at [64, 76] on div "Heading 6" at bounding box center [73, 79] width 41 height 11
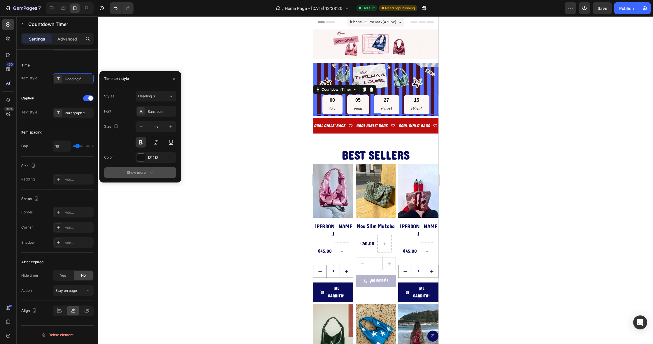
click at [125, 170] on button "Show more" at bounding box center [140, 172] width 72 height 11
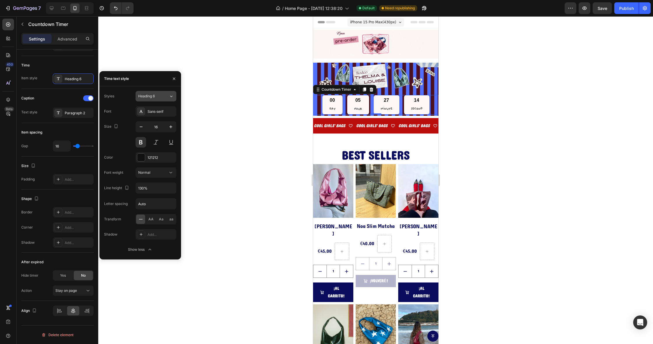
click at [143, 94] on span "Heading 6" at bounding box center [146, 96] width 17 height 5
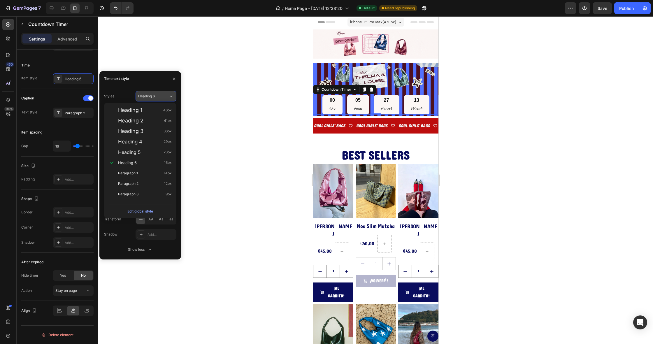
click at [143, 94] on span "Heading 6" at bounding box center [146, 96] width 17 height 5
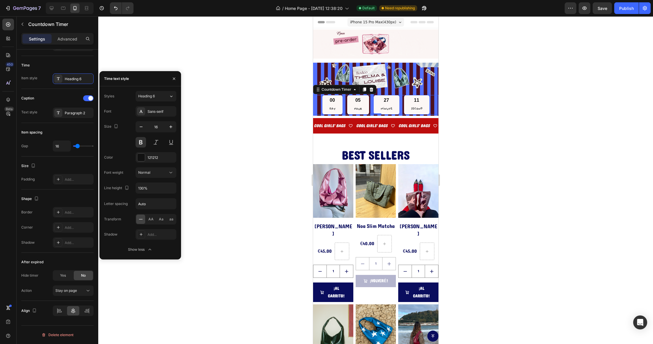
click at [149, 117] on div "Font Sans-serif Size 16 Color 121212 Font weight Normal Line height 130% Letter…" at bounding box center [140, 180] width 72 height 149
click at [149, 114] on div "Sans-serif" at bounding box center [156, 111] width 41 height 11
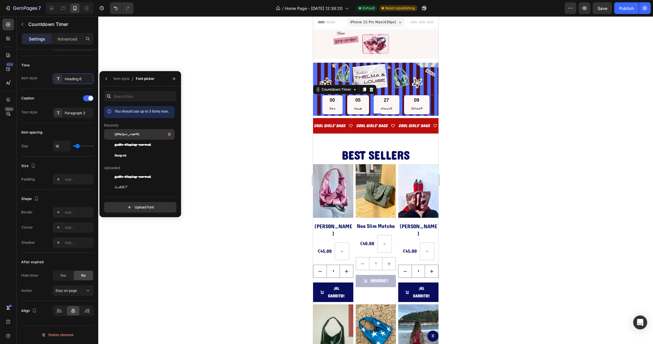
click at [128, 131] on div "[PERSON_NAME]" at bounding box center [144, 134] width 59 height 7
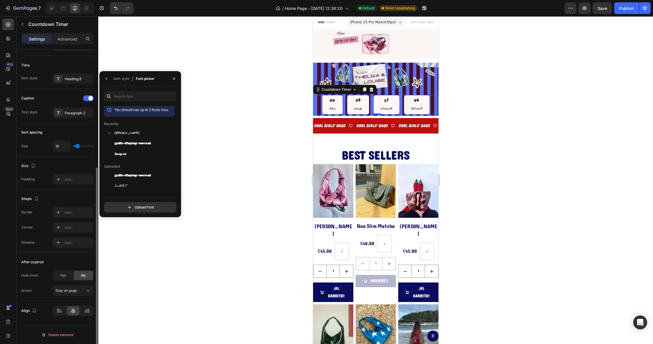
click at [54, 102] on div "Caption" at bounding box center [57, 98] width 72 height 9
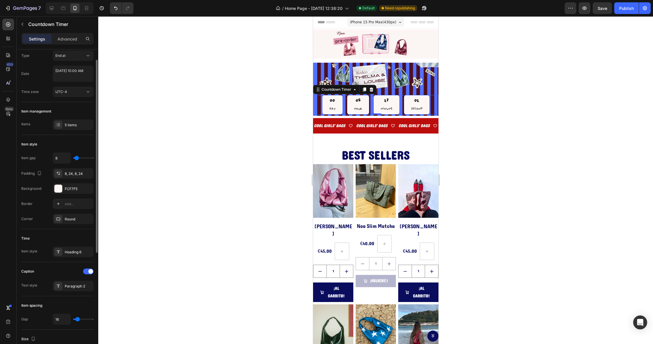
scroll to position [15, 0]
click at [66, 129] on div "5 items" at bounding box center [78, 127] width 27 height 5
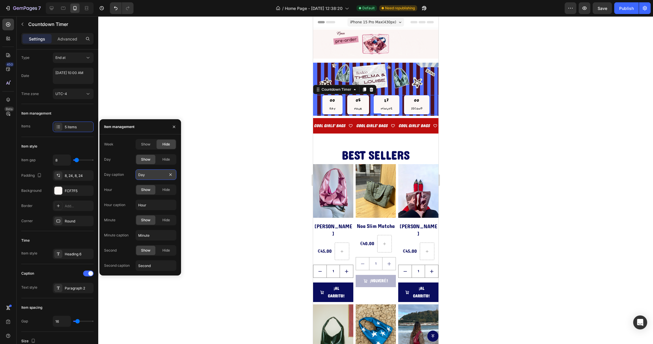
click at [146, 173] on input "Day" at bounding box center [156, 174] width 41 height 11
click at [158, 159] on div "Hide" at bounding box center [166, 159] width 19 height 9
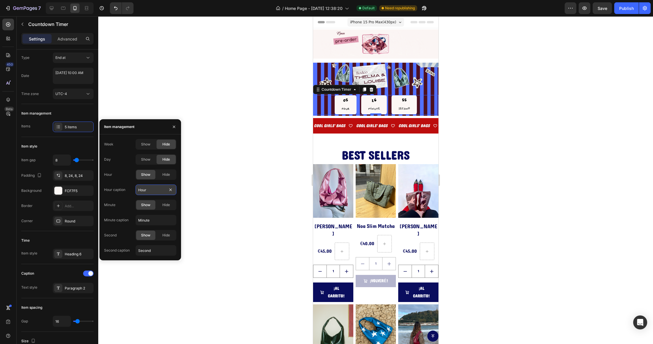
click at [154, 188] on input "Hour" at bounding box center [156, 190] width 41 height 11
type input "HORAS"
click at [153, 221] on input "Minute" at bounding box center [156, 220] width 41 height 11
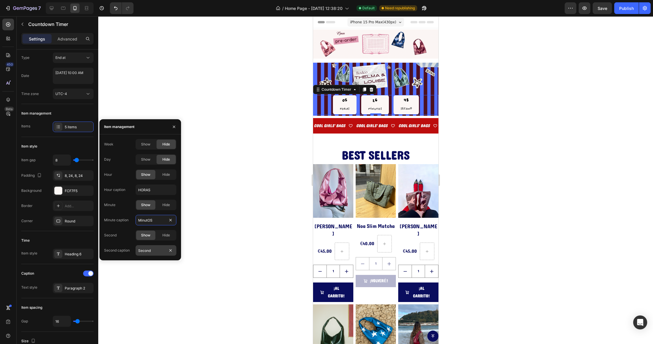
type input "MinutOS"
click at [161, 247] on input "Second" at bounding box center [156, 250] width 41 height 11
type input "SEGUNDOS"
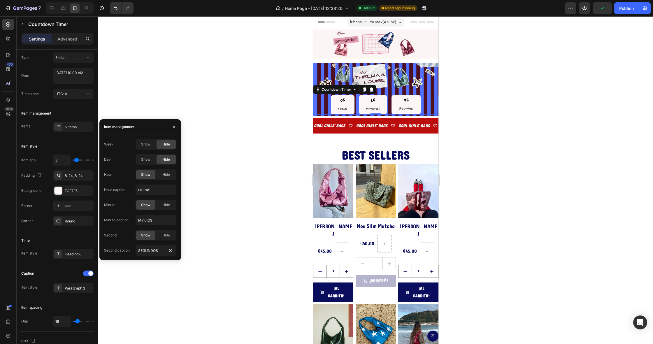
click at [219, 228] on div at bounding box center [375, 180] width 555 height 328
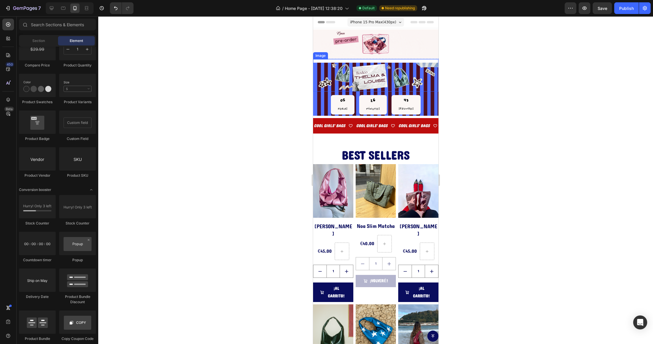
click at [322, 83] on img at bounding box center [375, 77] width 125 height 29
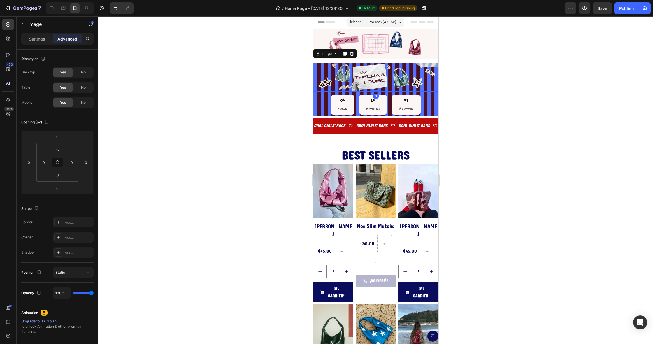
scroll to position [1, 0]
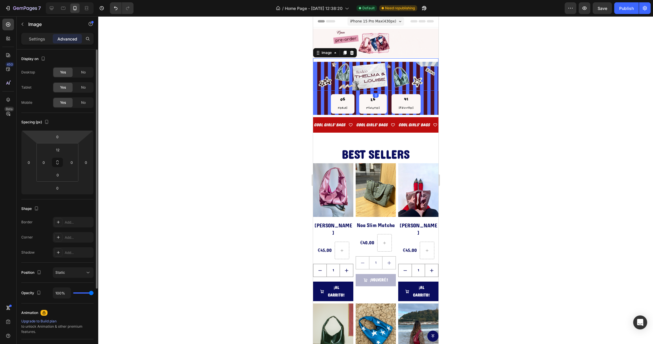
drag, startPoint x: 33, startPoint y: 34, endPoint x: 43, endPoint y: 53, distance: 21.7
click at [33, 34] on div "Settings" at bounding box center [36, 38] width 29 height 9
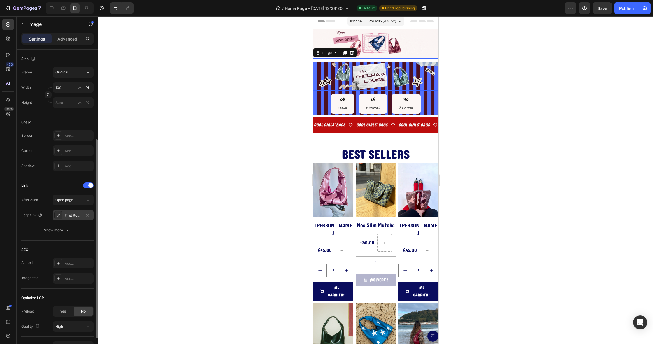
scroll to position [139, 0]
click at [623, 8] on div "Publish" at bounding box center [627, 8] width 15 height 6
click at [55, 8] on div at bounding box center [51, 8] width 9 height 9
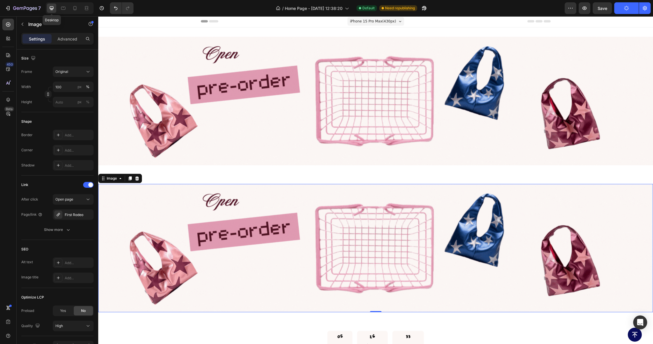
type input "[URL][DOMAIN_NAME]"
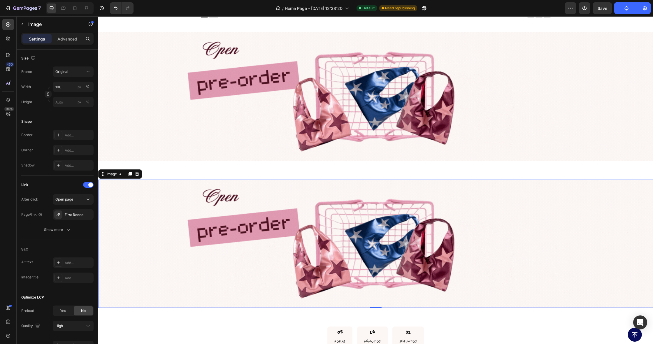
scroll to position [148, 0]
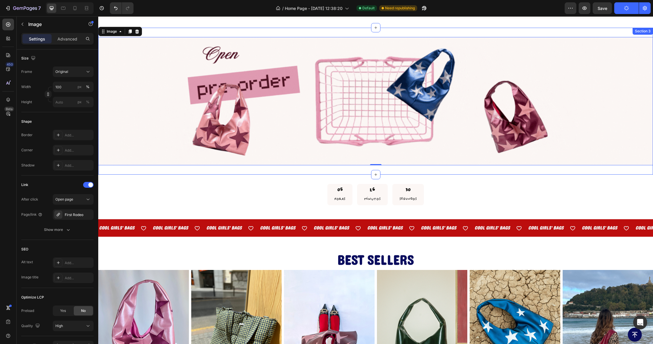
click at [256, 172] on div "Image 0 Section 3" at bounding box center [375, 101] width 555 height 147
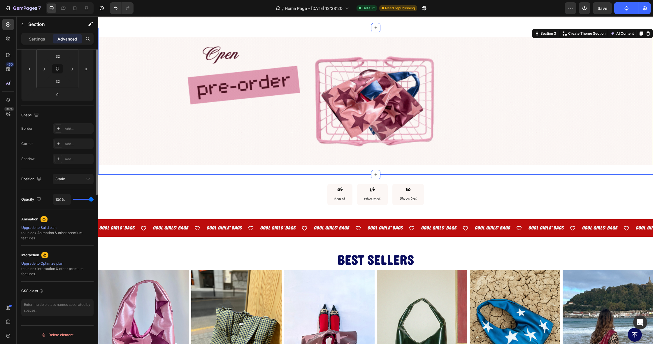
scroll to position [0, 0]
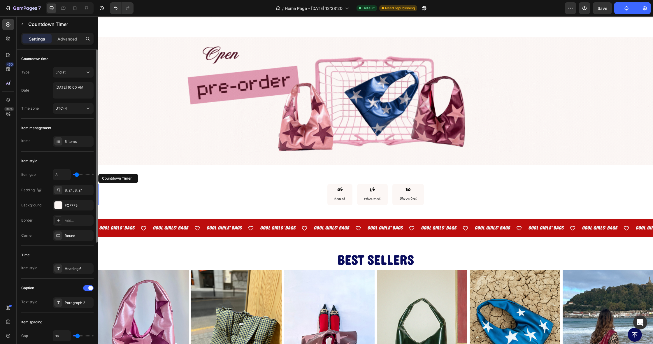
click at [253, 186] on div "05 HORAS 26 MinutOS 30 SEGUNDOS" at bounding box center [375, 194] width 555 height 21
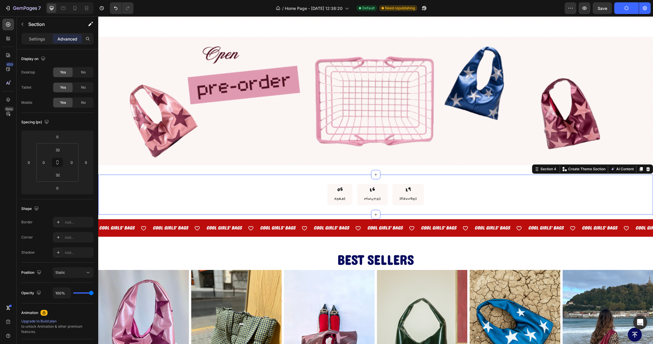
click at [252, 178] on div "05 HORAS 26 MinutOS 29 SEGUNDOS Countdown Timer Section 4 You can create reusab…" at bounding box center [375, 195] width 555 height 40
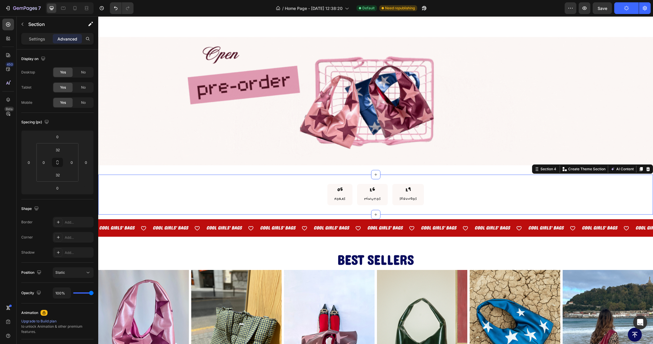
scroll to position [149, 0]
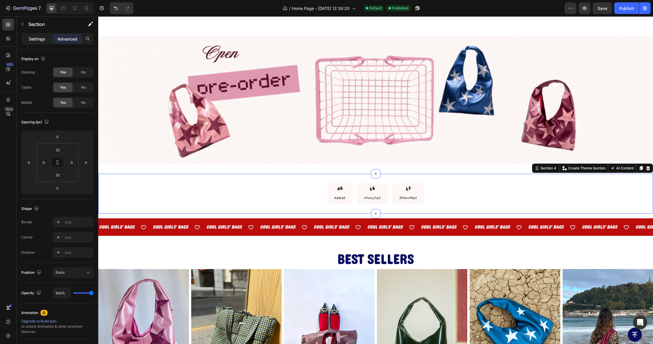
click at [37, 38] on p "Settings" at bounding box center [37, 39] width 16 height 6
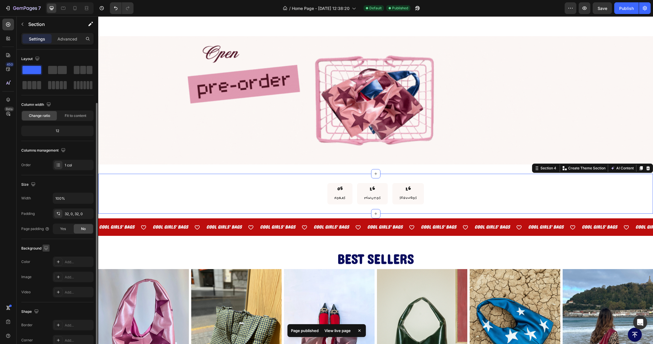
scroll to position [45, 0]
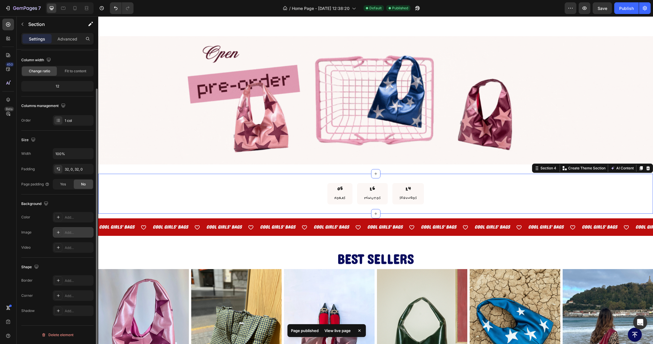
click at [60, 234] on icon at bounding box center [58, 232] width 5 height 5
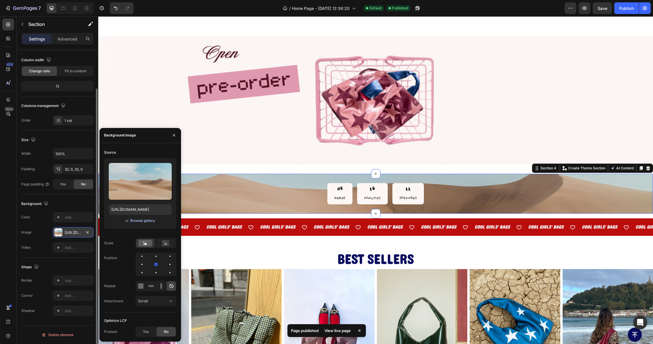
click at [142, 221] on div "Browse gallery" at bounding box center [142, 220] width 25 height 5
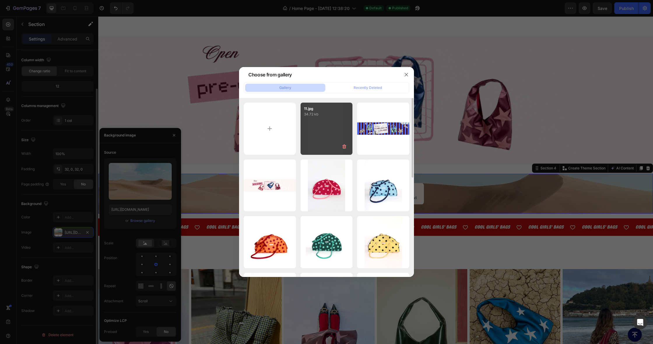
click at [309, 135] on div "11.jpg 34.72 kb" at bounding box center [327, 129] width 52 height 52
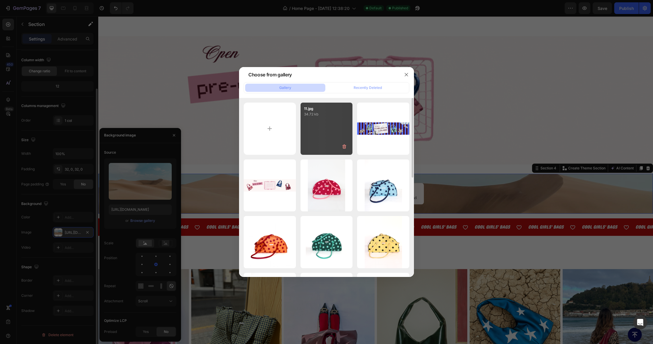
type input "[URL][DOMAIN_NAME]"
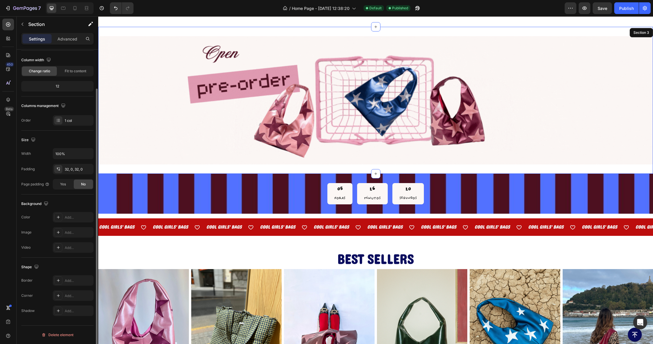
click at [246, 169] on div "Image Section 3" at bounding box center [375, 100] width 555 height 147
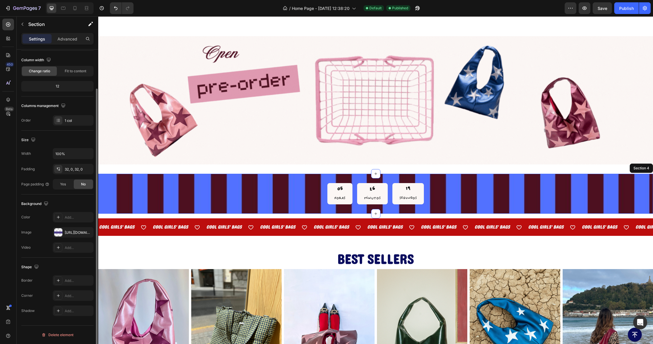
click at [235, 178] on div "05 HORAS 26 MinutOS 19 SEGUNDOS Countdown Timer Section 4" at bounding box center [375, 194] width 555 height 40
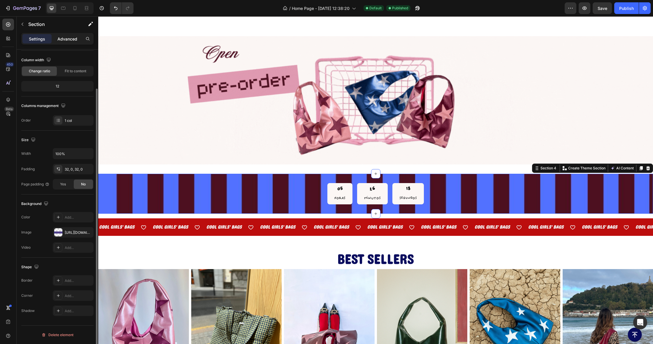
click at [63, 41] on p "Advanced" at bounding box center [67, 39] width 20 height 6
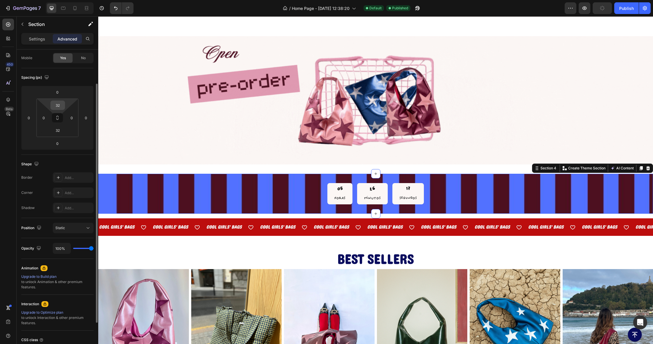
click at [56, 105] on input "32" at bounding box center [58, 105] width 12 height 9
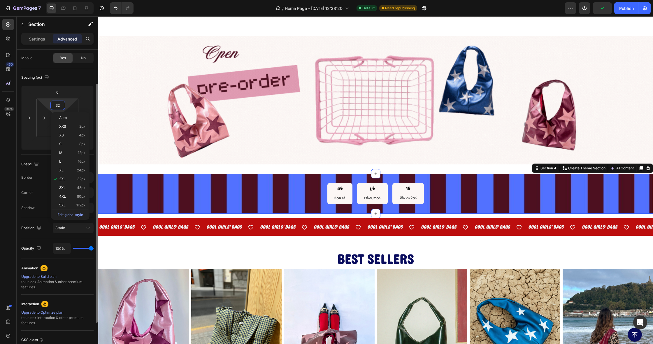
type input "0"
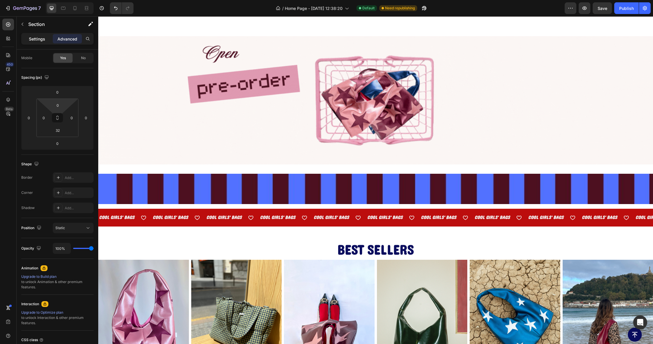
click at [34, 40] on p "Settings" at bounding box center [37, 39] width 16 height 6
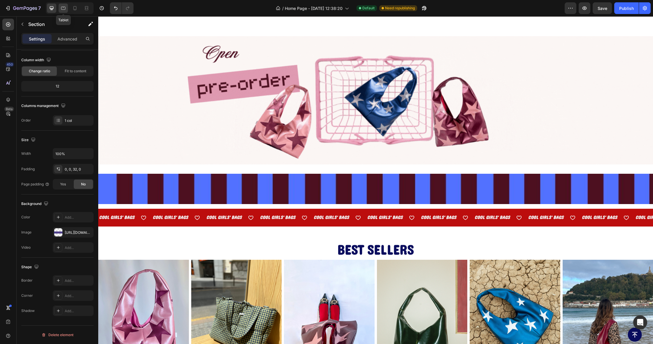
click at [63, 8] on icon at bounding box center [63, 7] width 1 height 1
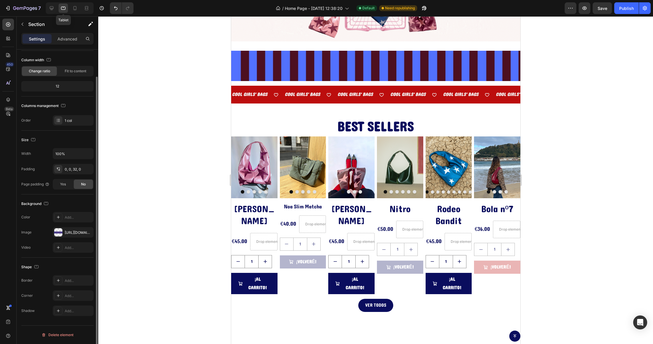
scroll to position [29, 0]
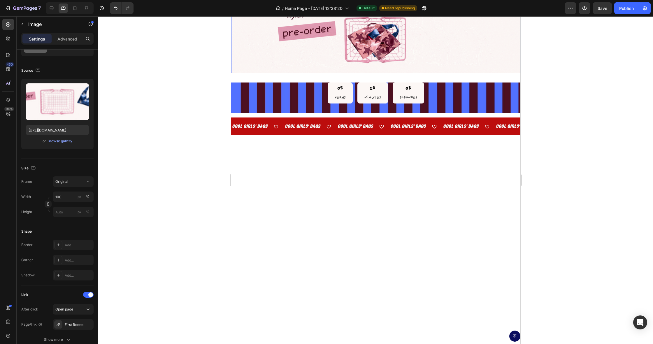
click at [311, 73] on img at bounding box center [375, 39] width 289 height 67
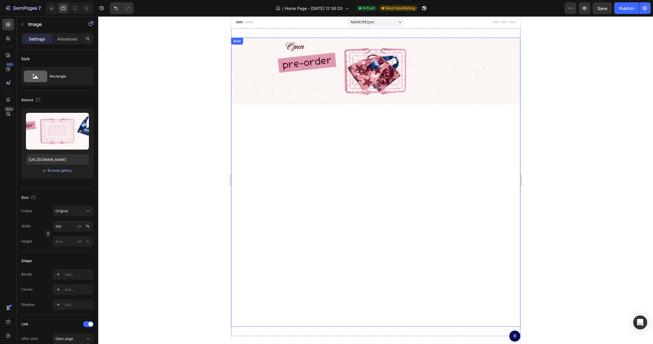
scroll to position [0, 0]
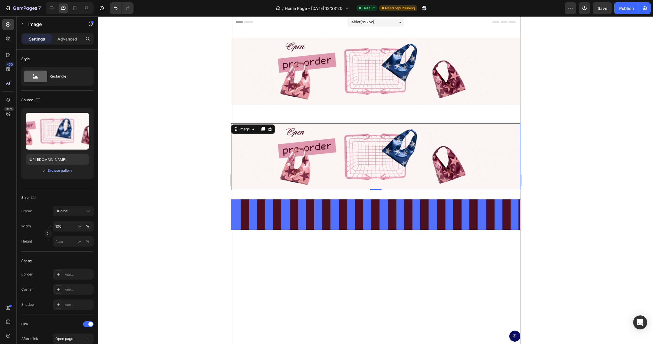
click at [276, 123] on img at bounding box center [375, 156] width 289 height 67
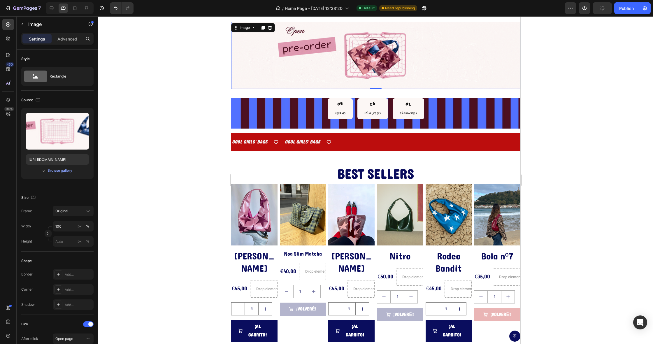
scroll to position [186, 0]
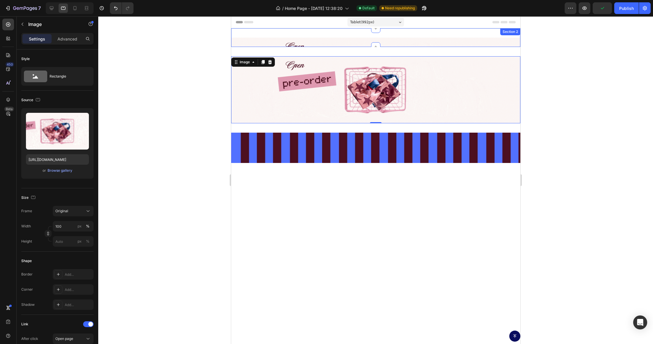
scroll to position [0, 0]
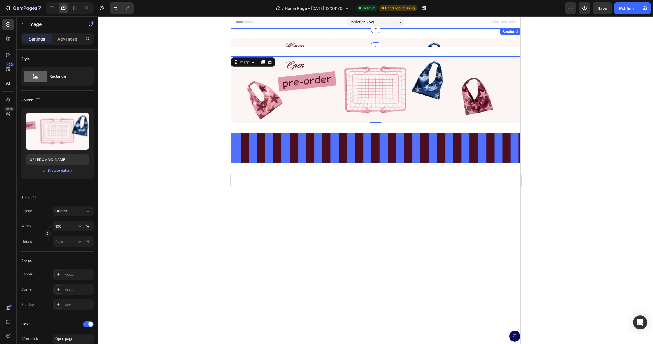
click at [292, 41] on div "Image Row Section 2" at bounding box center [375, 37] width 289 height 19
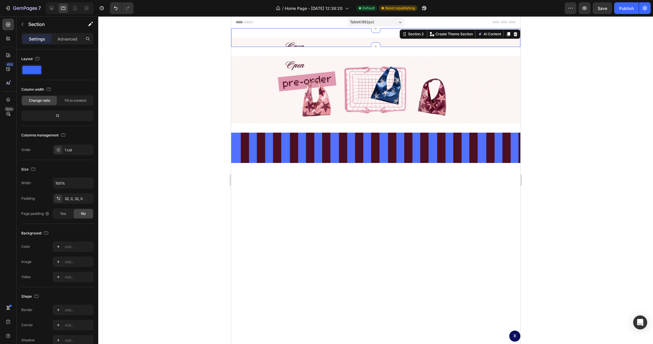
scroll to position [0, 0]
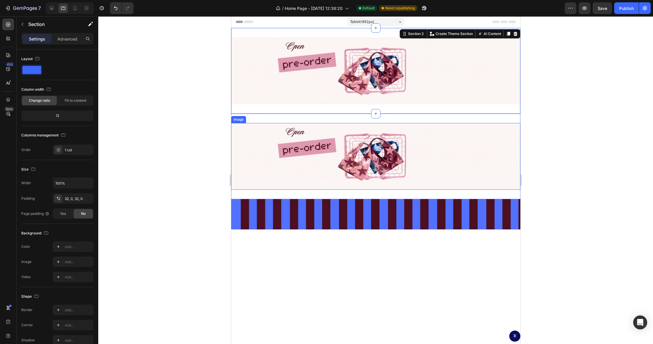
click at [291, 137] on img at bounding box center [375, 156] width 289 height 67
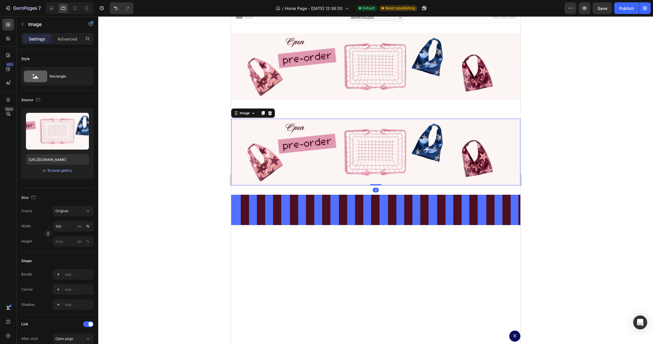
scroll to position [5, 0]
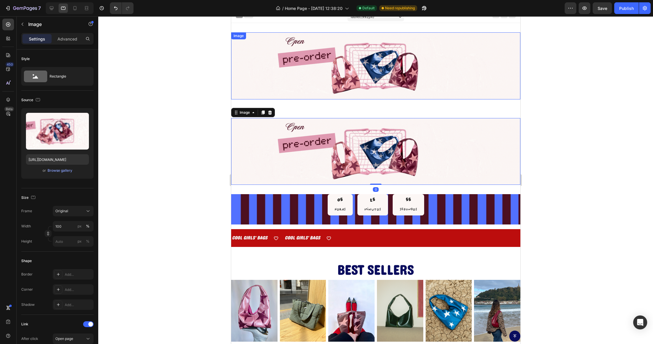
click at [291, 70] on img at bounding box center [375, 65] width 289 height 67
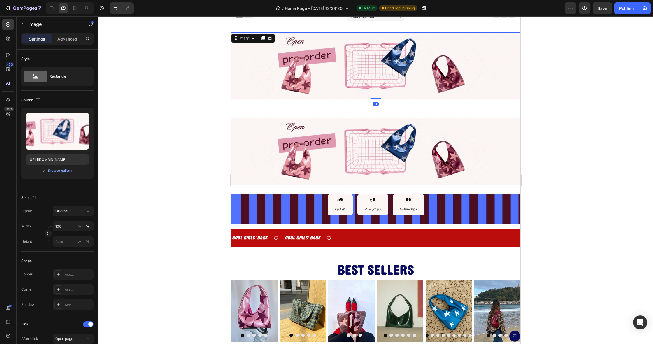
scroll to position [7, 0]
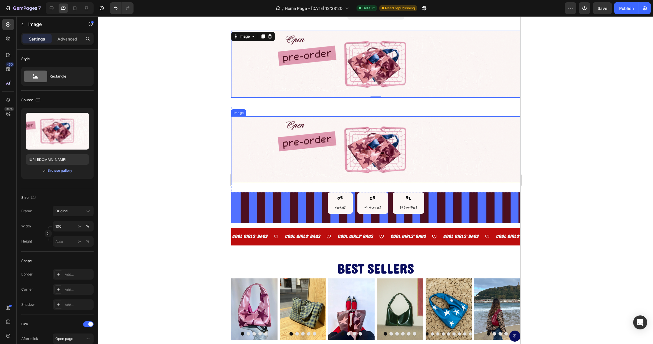
click at [276, 127] on img at bounding box center [375, 149] width 289 height 67
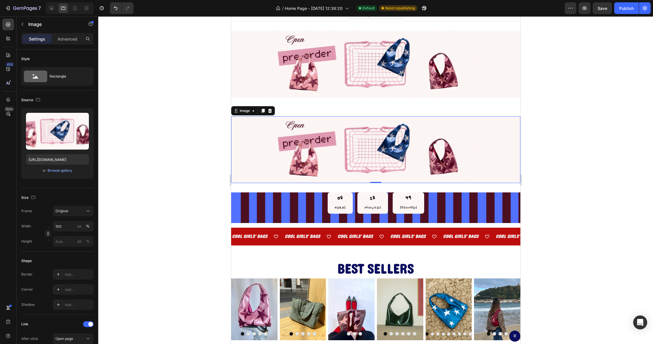
click at [47, 6] on div at bounding box center [70, 8] width 48 height 12
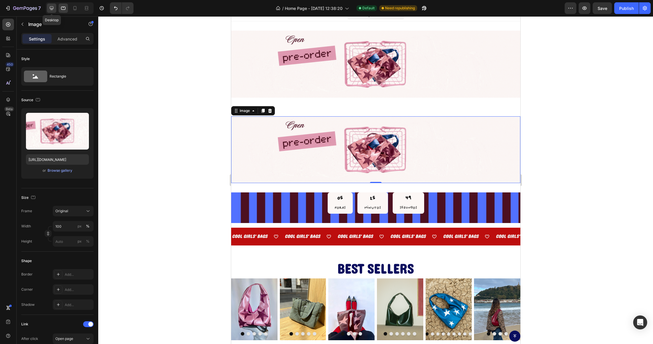
click at [50, 7] on icon at bounding box center [52, 8] width 4 height 4
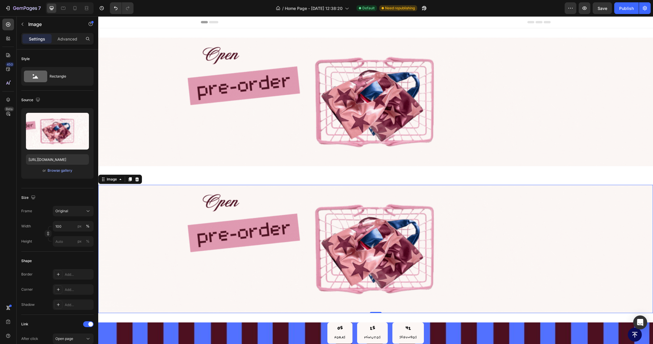
click at [69, 6] on div at bounding box center [70, 8] width 48 height 12
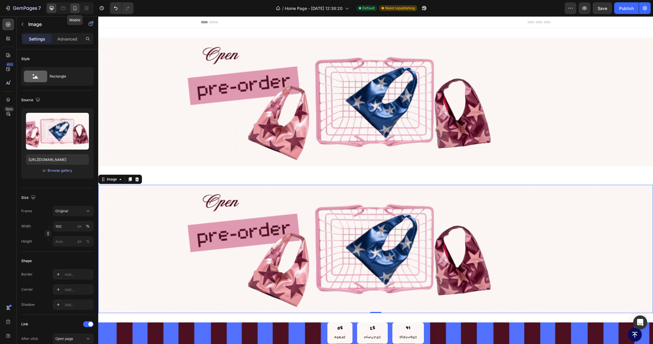
click at [71, 8] on div at bounding box center [74, 8] width 9 height 9
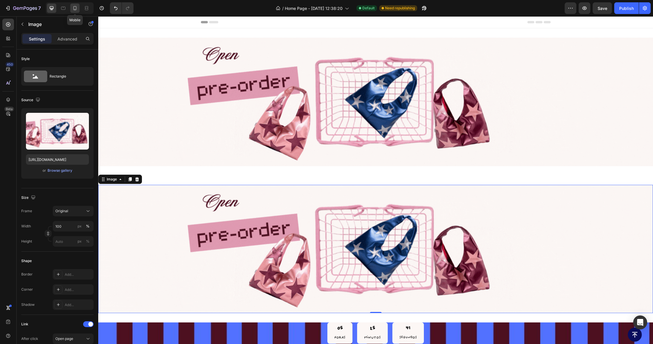
type input "[URL][DOMAIN_NAME]"
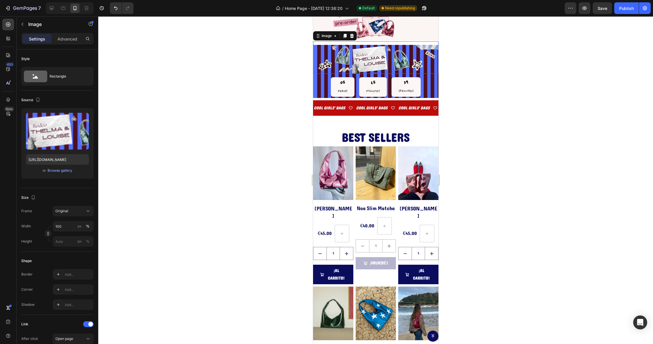
click at [401, 51] on img at bounding box center [375, 59] width 125 height 29
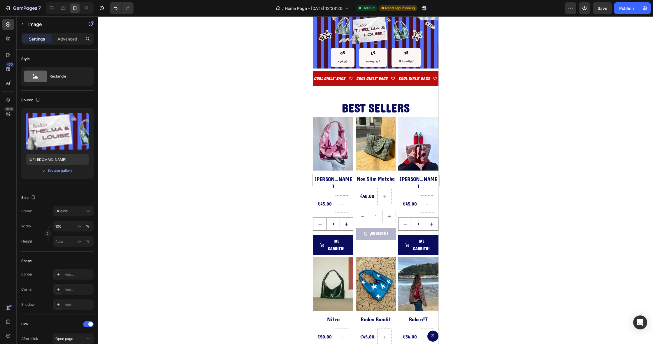
scroll to position [48, 0]
click at [63, 42] on div "Advanced" at bounding box center [67, 38] width 29 height 9
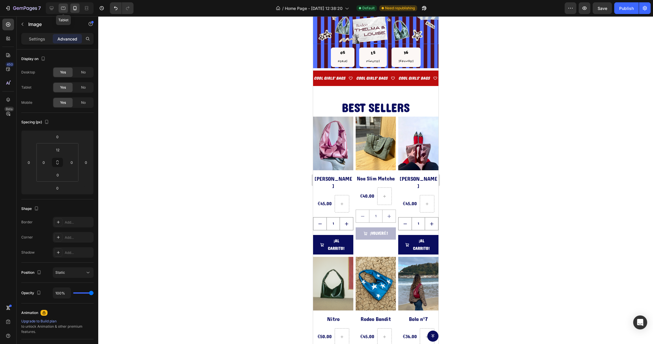
click at [65, 6] on icon at bounding box center [63, 8] width 6 height 6
type input "0"
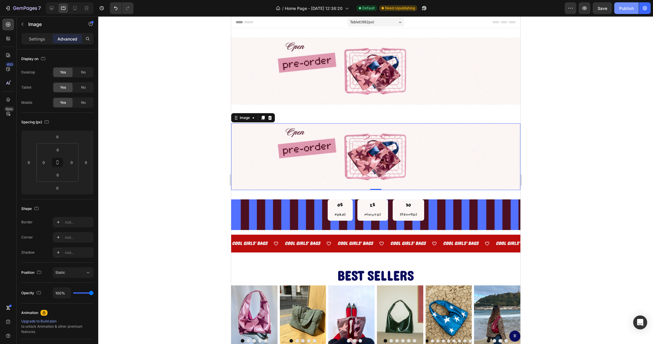
click at [623, 8] on div "Publish" at bounding box center [627, 8] width 15 height 6
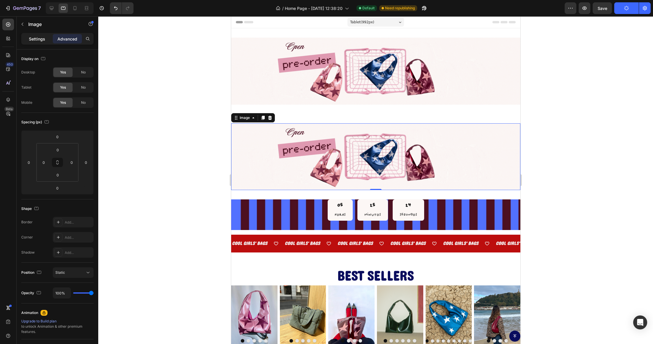
click at [33, 40] on p "Settings" at bounding box center [37, 39] width 16 height 6
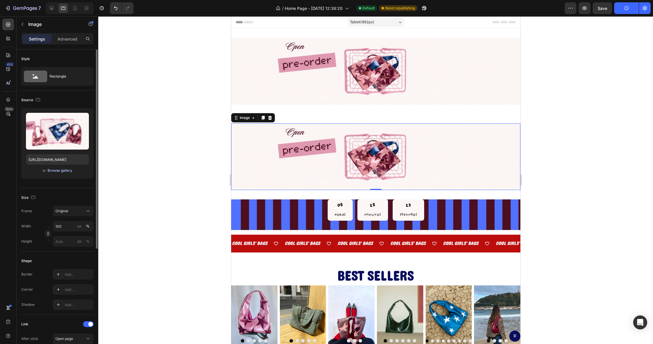
click at [49, 171] on div "Browse gallery" at bounding box center [60, 170] width 25 height 5
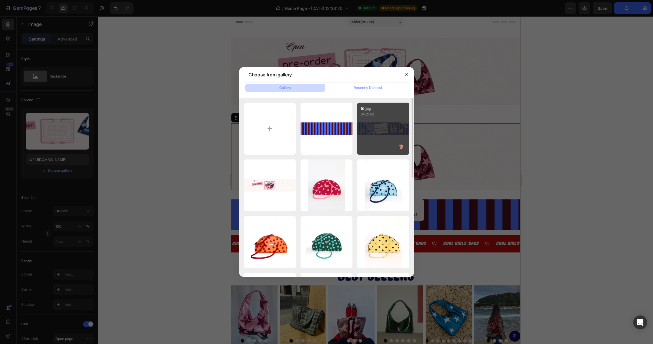
click at [372, 132] on div "10.jpg 64.21 kb" at bounding box center [383, 129] width 52 height 52
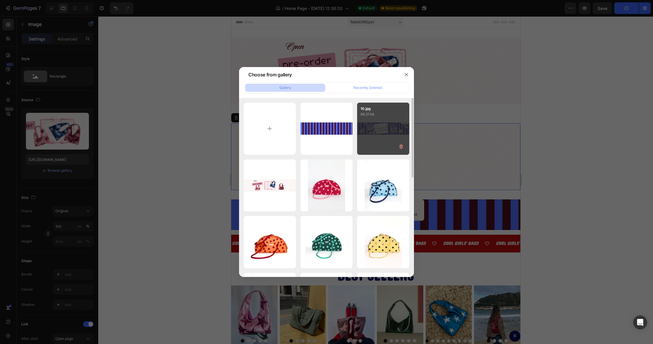
type input "[URL][DOMAIN_NAME]"
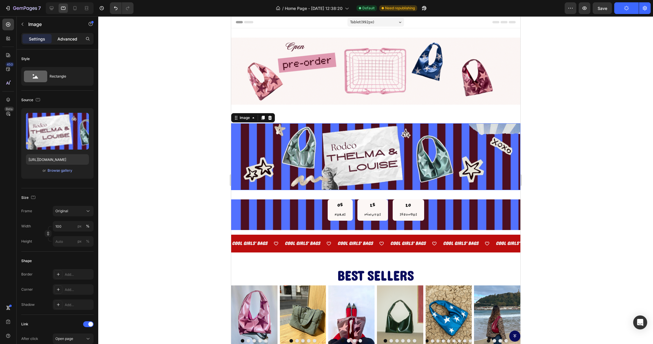
click at [63, 36] on p "Advanced" at bounding box center [67, 39] width 20 height 6
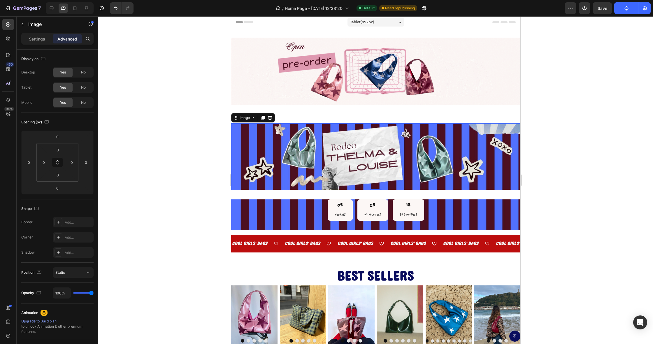
click at [349, 135] on img at bounding box center [375, 156] width 289 height 67
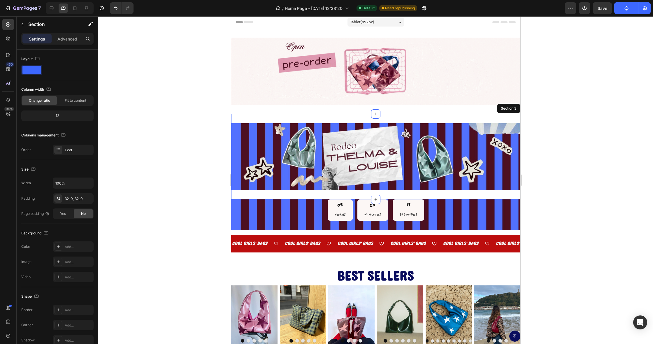
click at [282, 195] on div "Image 0 Section 3" at bounding box center [375, 157] width 289 height 86
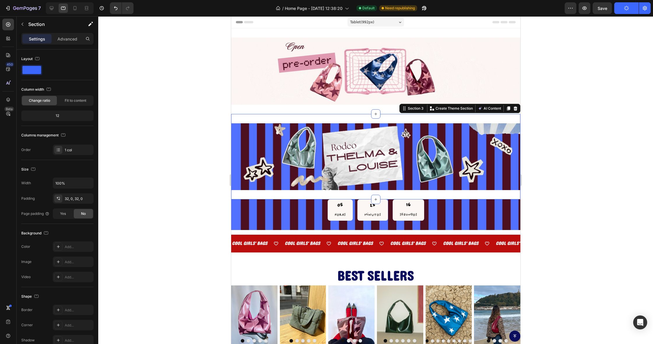
click at [66, 34] on div "Settings Advanced" at bounding box center [57, 39] width 72 height 12
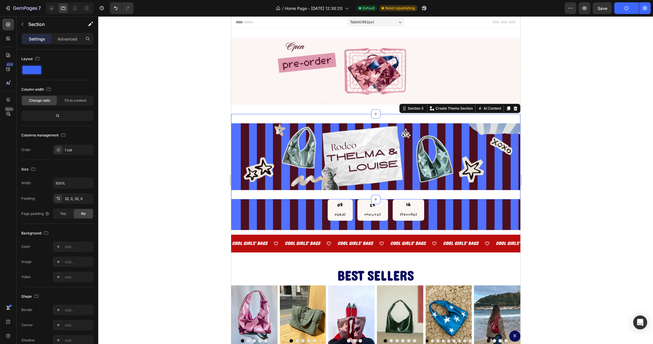
click at [67, 46] on div "Settings Advanced" at bounding box center [58, 41] width 82 height 17
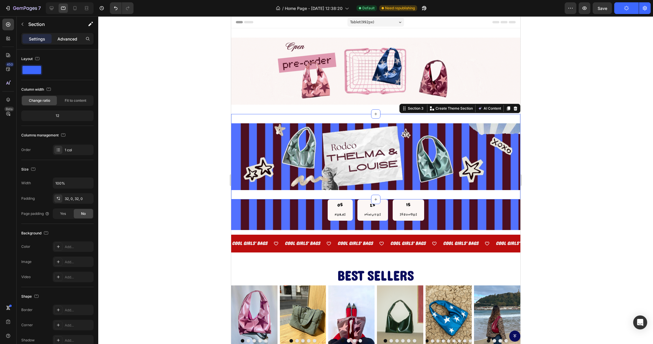
click at [64, 37] on p "Advanced" at bounding box center [67, 39] width 20 height 6
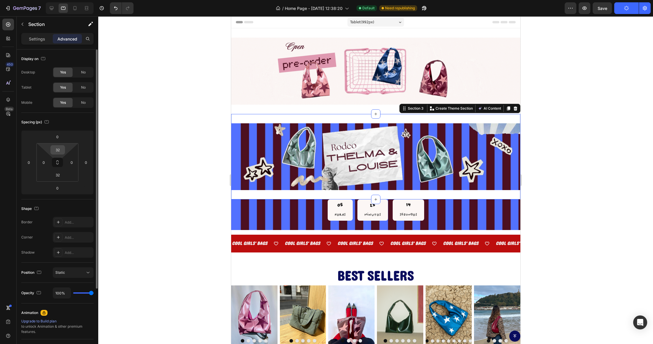
click at [57, 149] on input "32" at bounding box center [58, 150] width 12 height 9
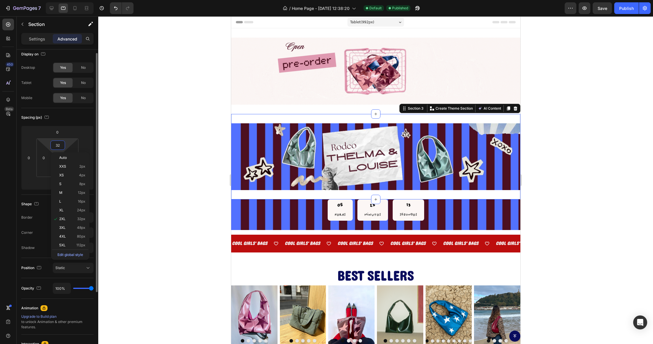
scroll to position [4, 0]
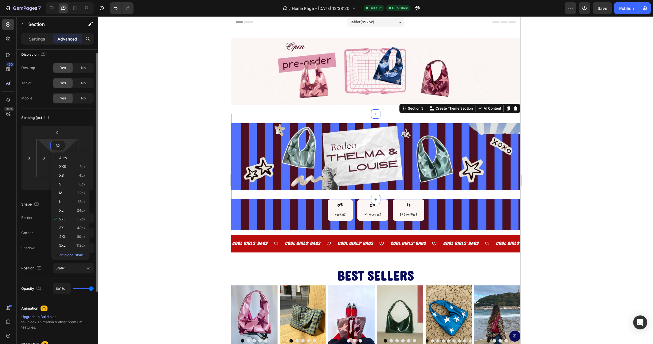
click at [55, 144] on input "32" at bounding box center [58, 145] width 12 height 9
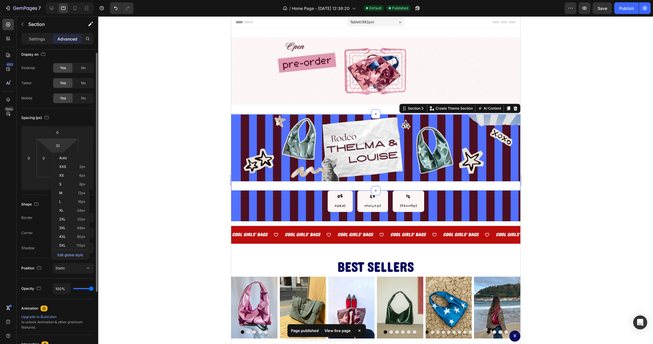
type input "2"
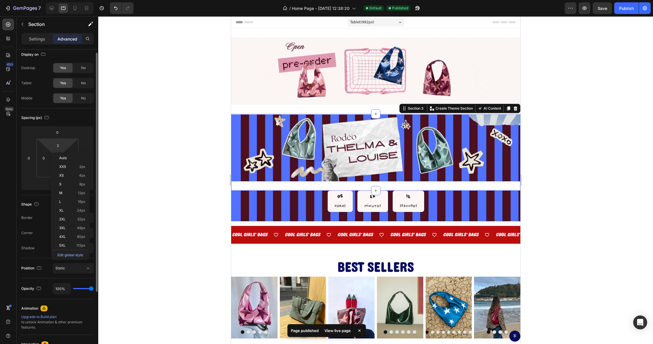
click at [38, 196] on div "Shape Border Add... Corner Add... Shadow Add..." at bounding box center [57, 226] width 72 height 63
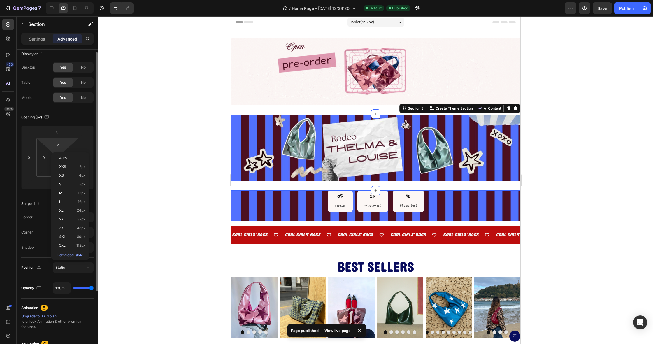
scroll to position [6, 0]
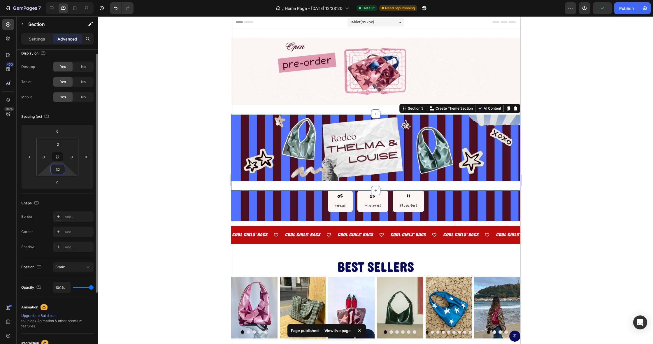
click at [57, 172] on input "32" at bounding box center [58, 169] width 12 height 9
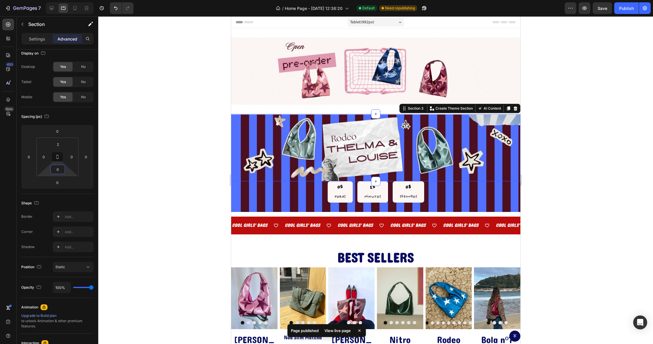
click at [63, 169] on input "0" at bounding box center [58, 169] width 12 height 9
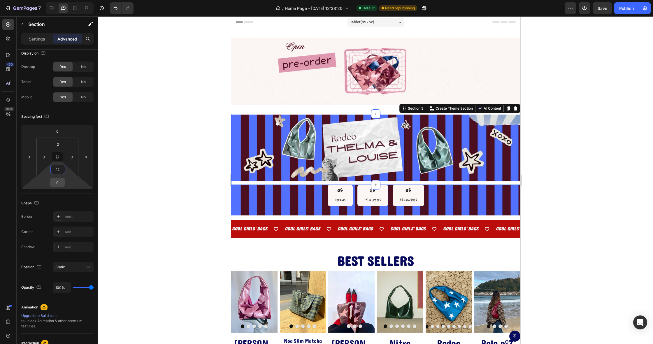
type input "2"
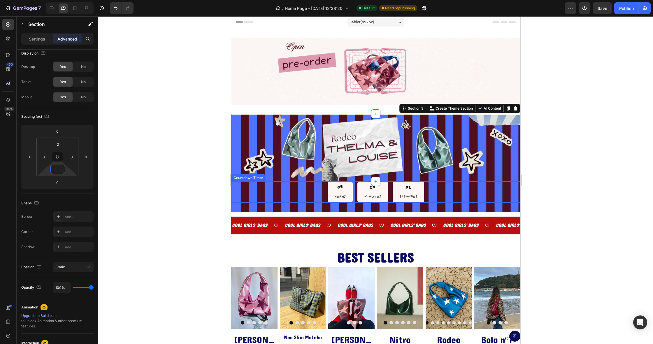
click at [319, 191] on div "05 HORAS 25 MinutOS 02 SEGUNDOS" at bounding box center [375, 191] width 289 height 21
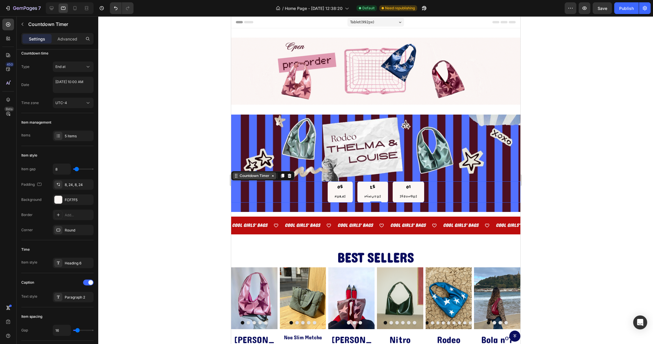
scroll to position [0, 0]
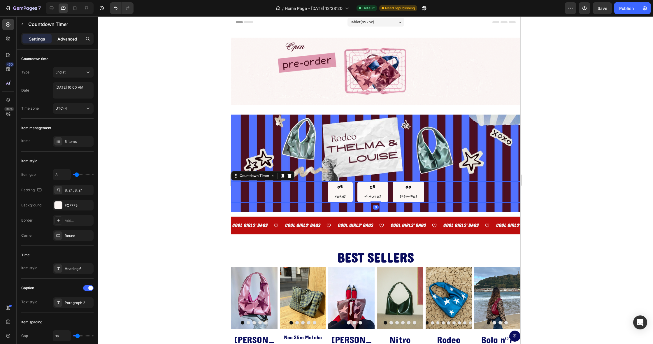
click at [66, 38] on p "Advanced" at bounding box center [67, 39] width 20 height 6
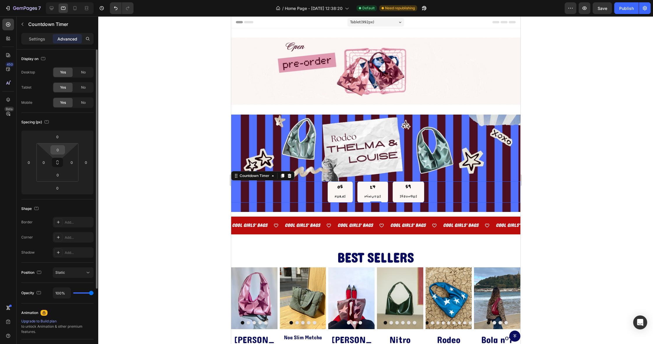
click at [57, 151] on input "0" at bounding box center [58, 150] width 12 height 9
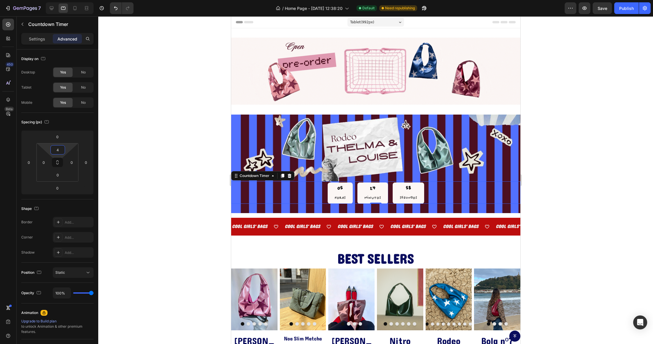
type input "4"
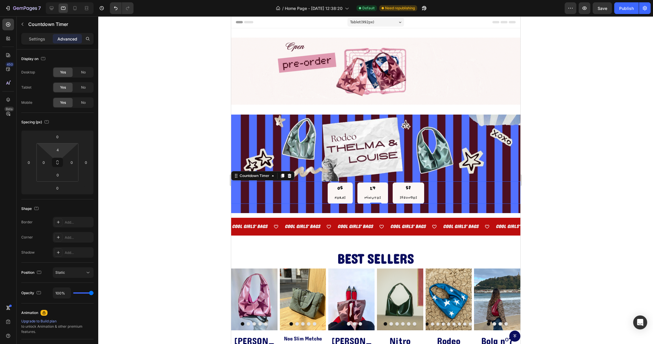
click at [150, 194] on div at bounding box center [375, 180] width 555 height 328
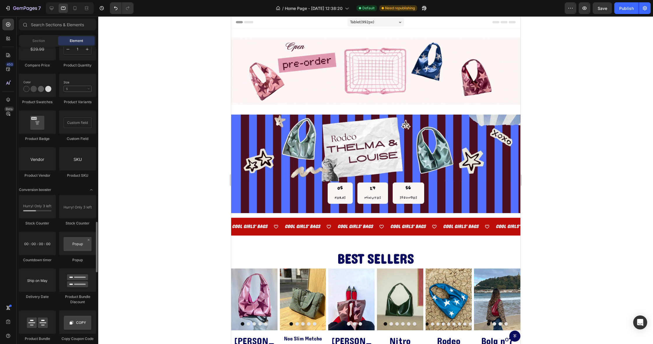
scroll to position [1023, 0]
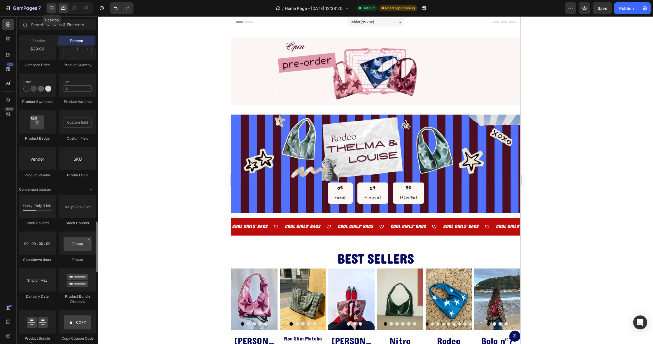
click at [50, 7] on icon at bounding box center [52, 8] width 6 height 6
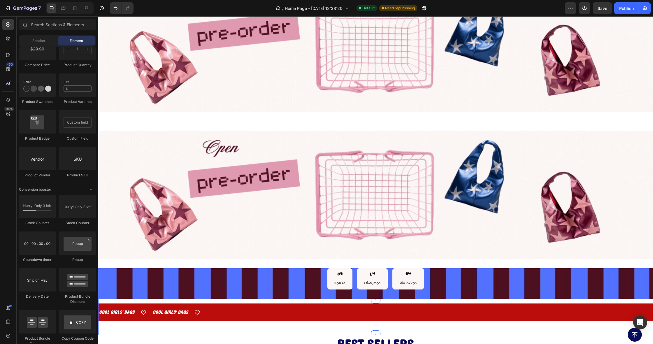
scroll to position [157, 0]
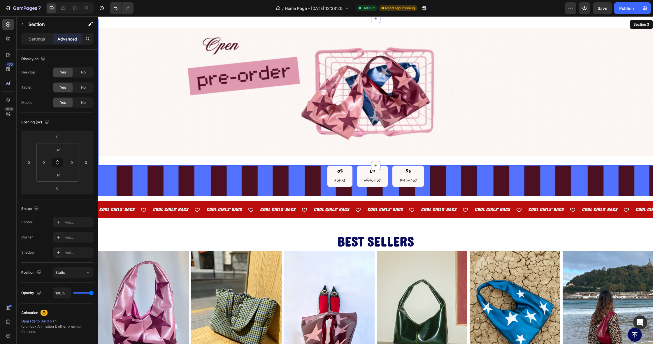
click at [257, 161] on div "Image Section 3" at bounding box center [375, 92] width 555 height 147
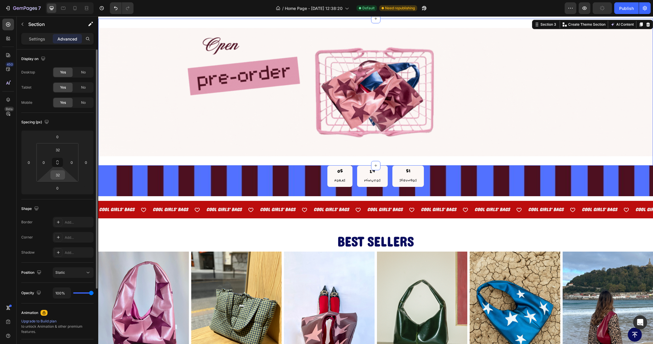
click at [60, 174] on input "32" at bounding box center [58, 175] width 12 height 9
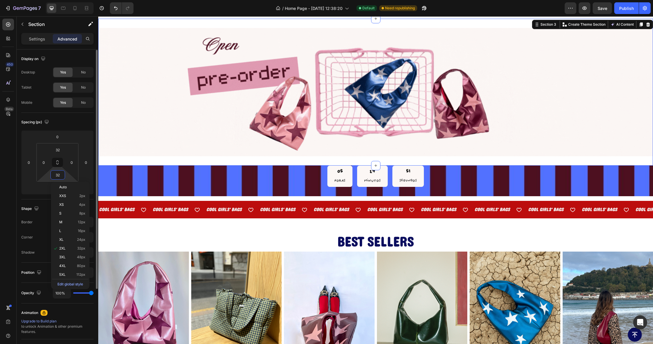
scroll to position [0, 0]
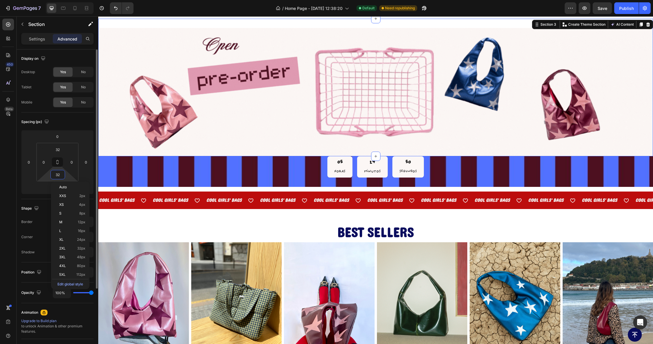
type input "0"
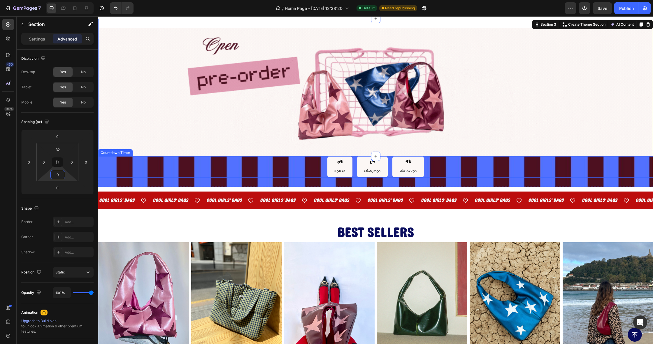
click at [264, 170] on div "05 HORAS 24 MinutOS 48 SEGUNDOS" at bounding box center [375, 166] width 555 height 21
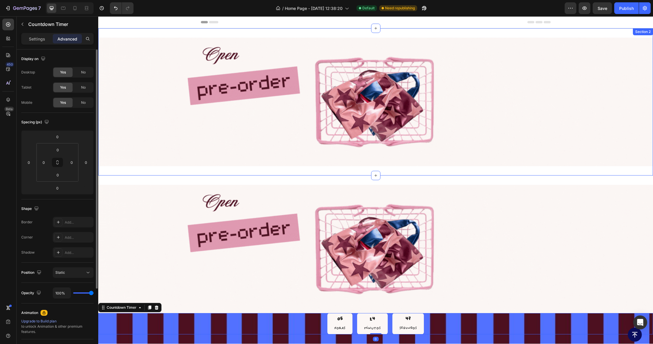
scroll to position [0, 0]
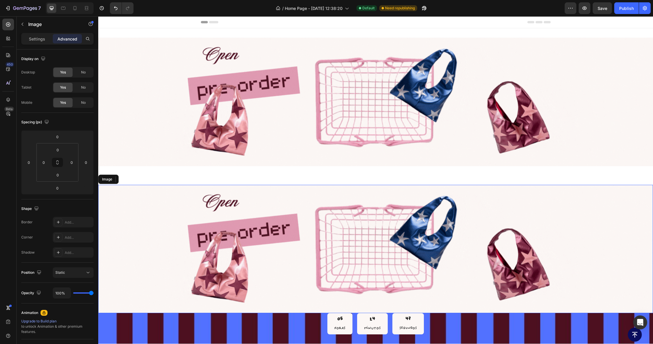
click at [253, 217] on img at bounding box center [375, 249] width 555 height 129
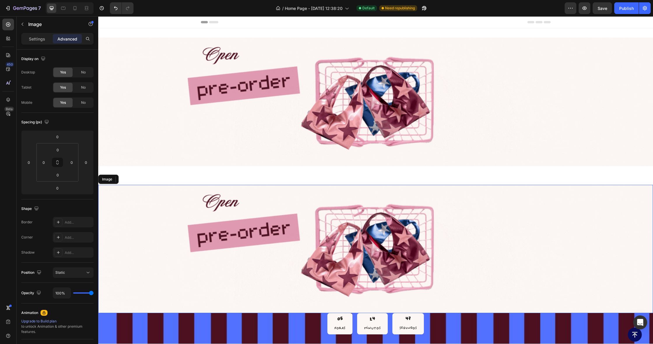
scroll to position [0, 0]
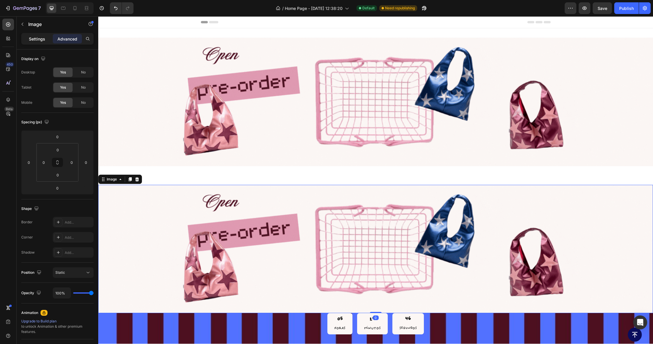
click at [32, 41] on div "Settings" at bounding box center [36, 38] width 29 height 9
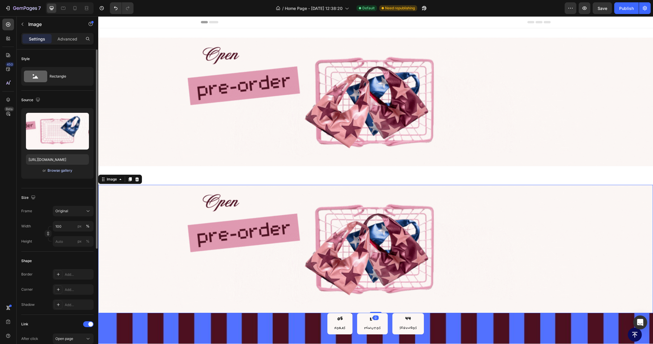
click at [54, 169] on div "Browse gallery" at bounding box center [60, 170] width 25 height 5
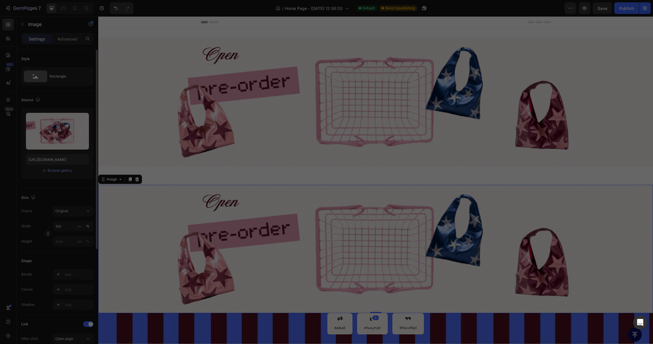
scroll to position [0, 0]
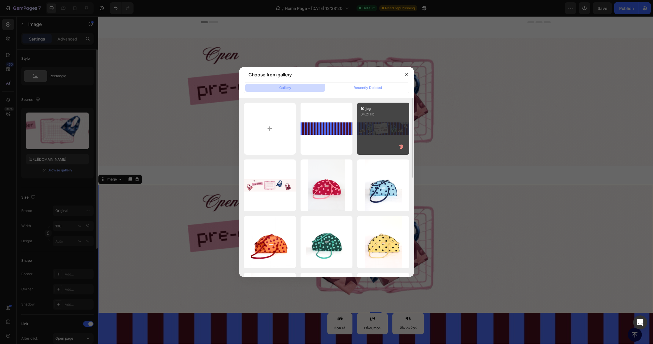
click at [369, 127] on div "10.jpg 64.21 kb" at bounding box center [383, 129] width 52 height 52
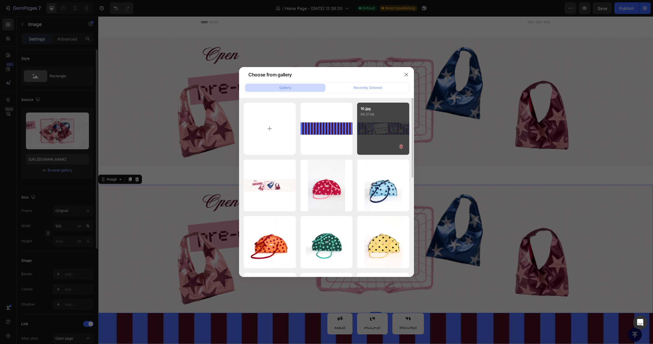
type input "[URL][DOMAIN_NAME]"
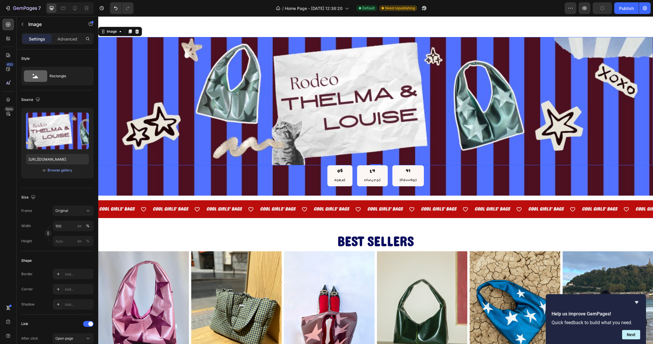
scroll to position [144, 0]
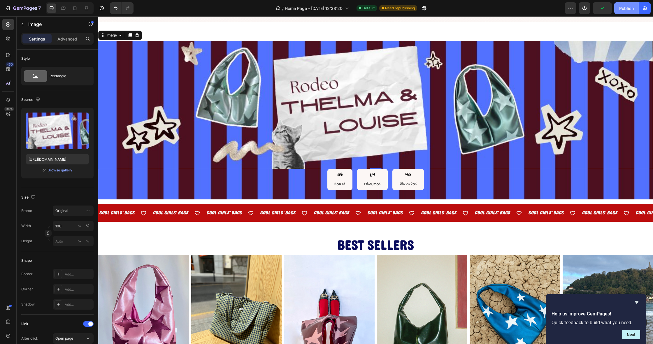
click at [631, 7] on div "Publish" at bounding box center [627, 8] width 15 height 6
